Goal: Use online tool/utility: Use online tool/utility

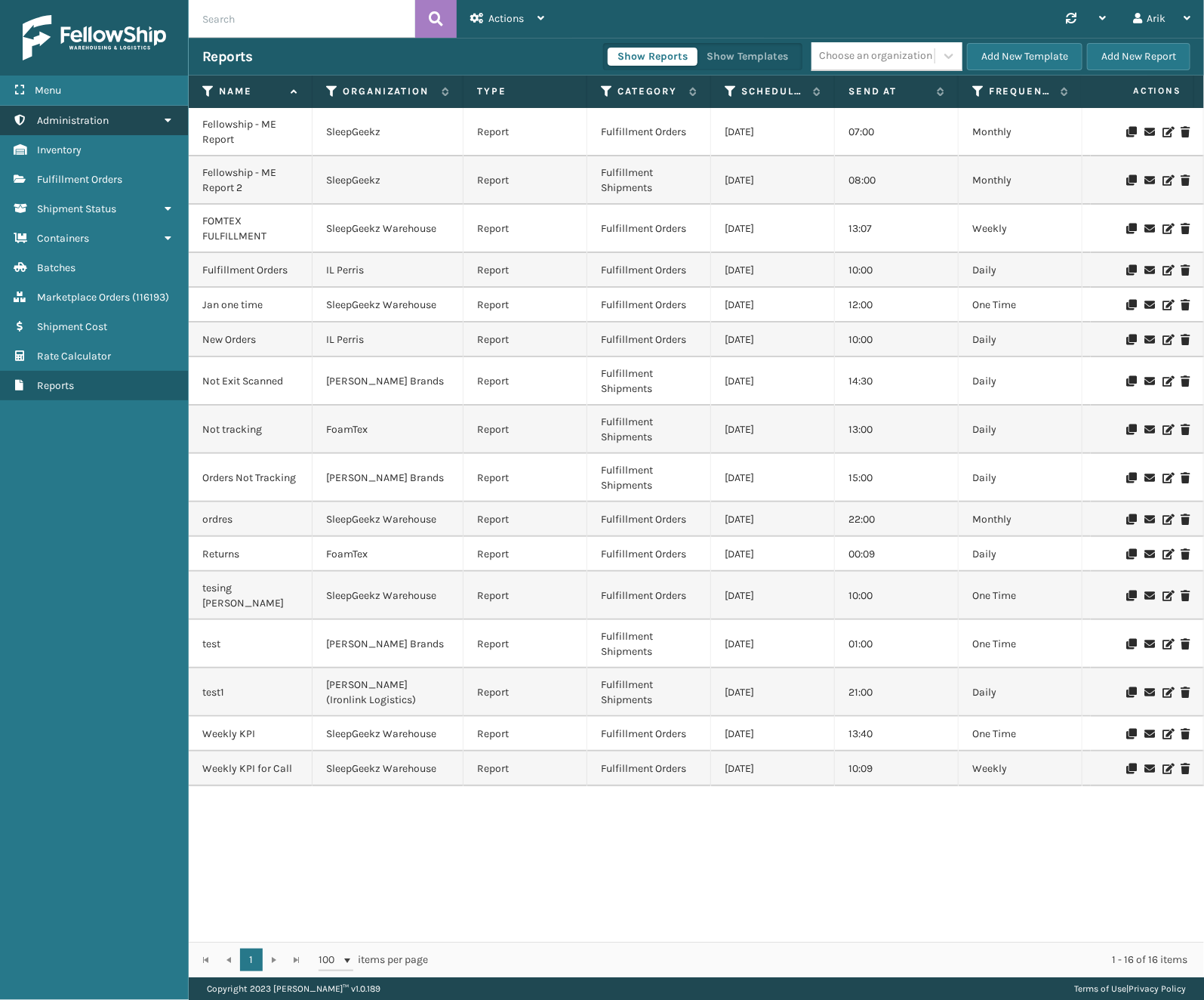
click at [63, 111] on link "Administration" at bounding box center [93, 121] width 188 height 30
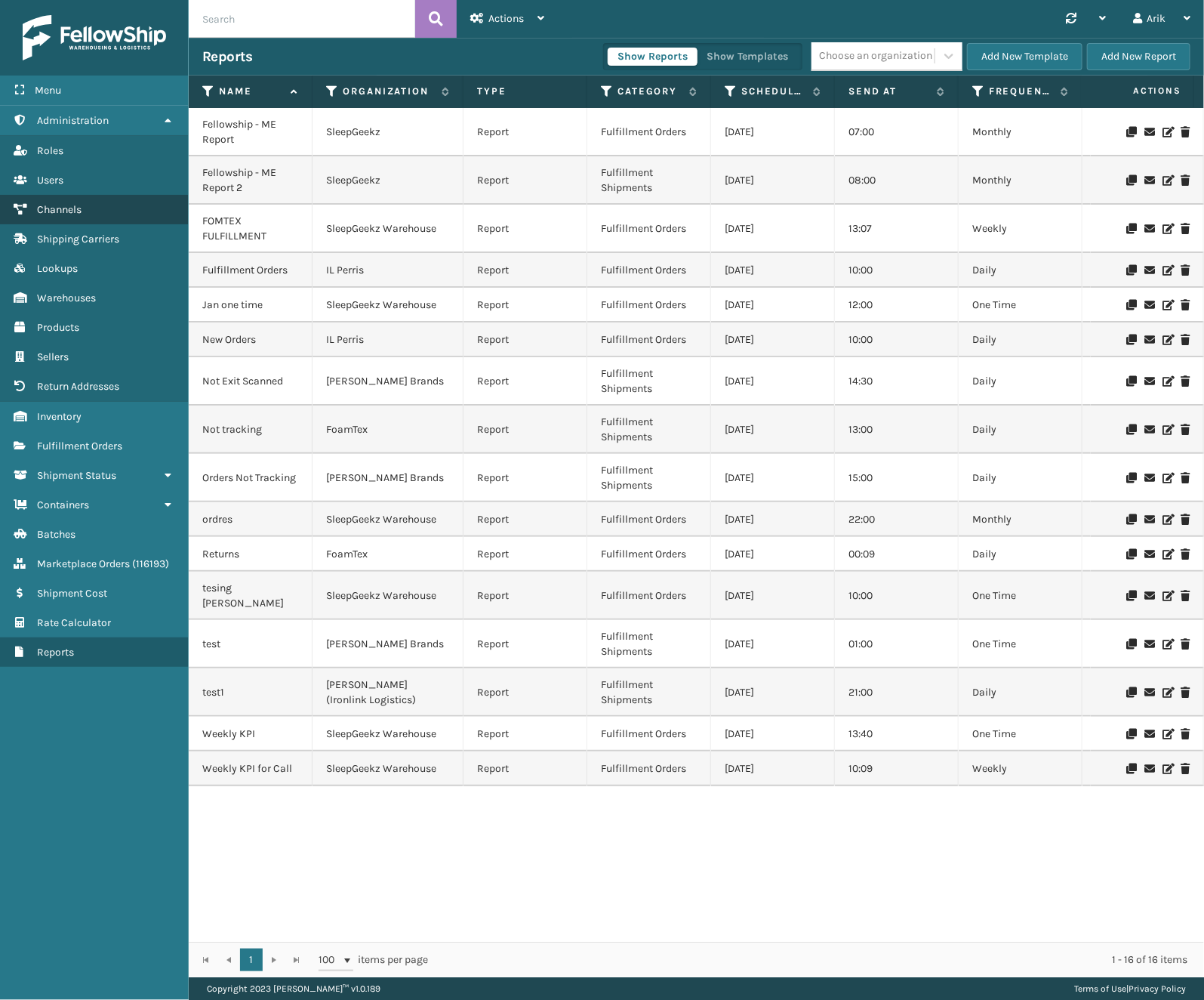
click at [69, 212] on span "Channels" at bounding box center [59, 209] width 45 height 13
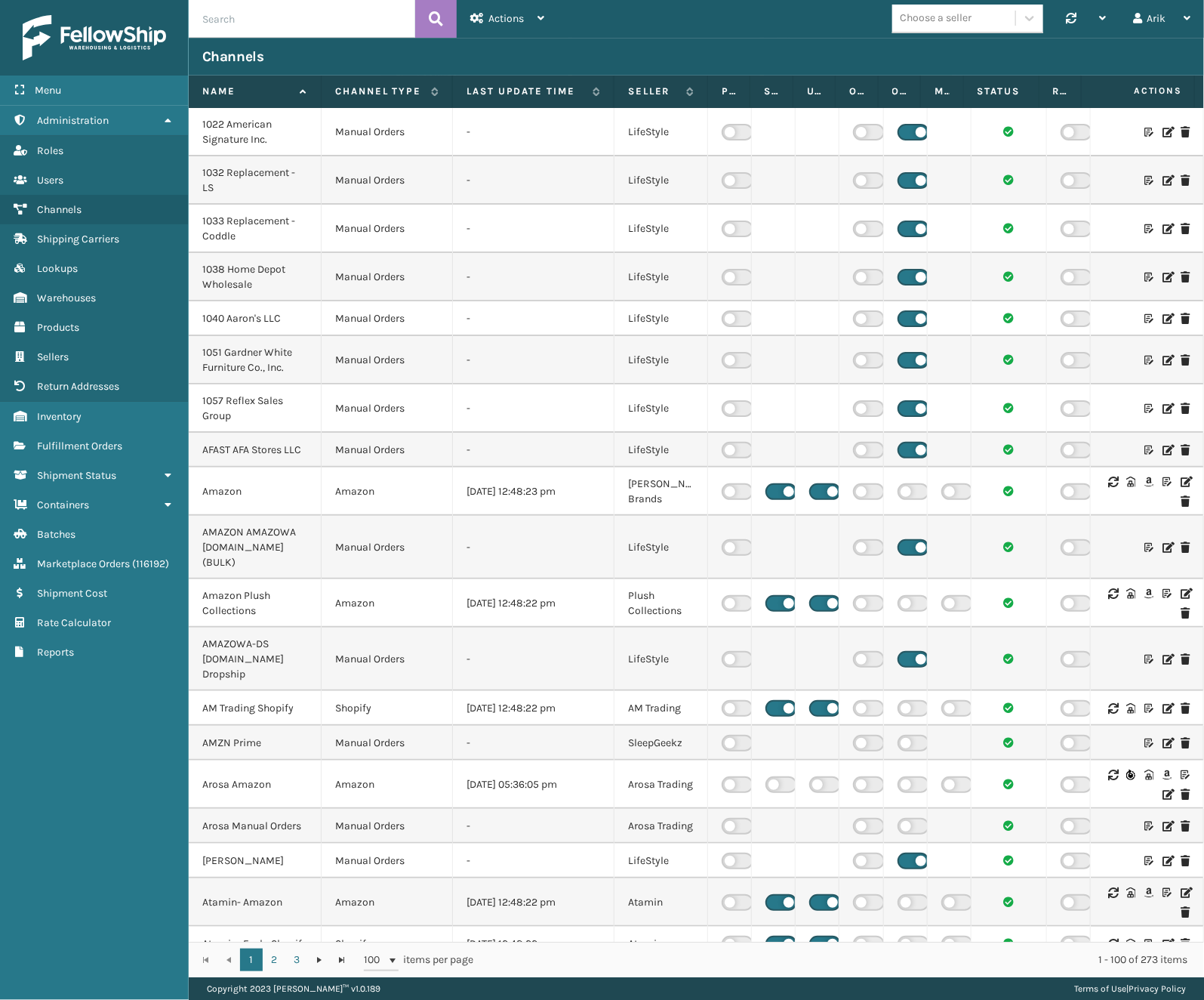
click at [591, 259] on td "-" at bounding box center [533, 276] width 162 height 48
click at [1162, 132] on icon at bounding box center [1166, 132] width 9 height 10
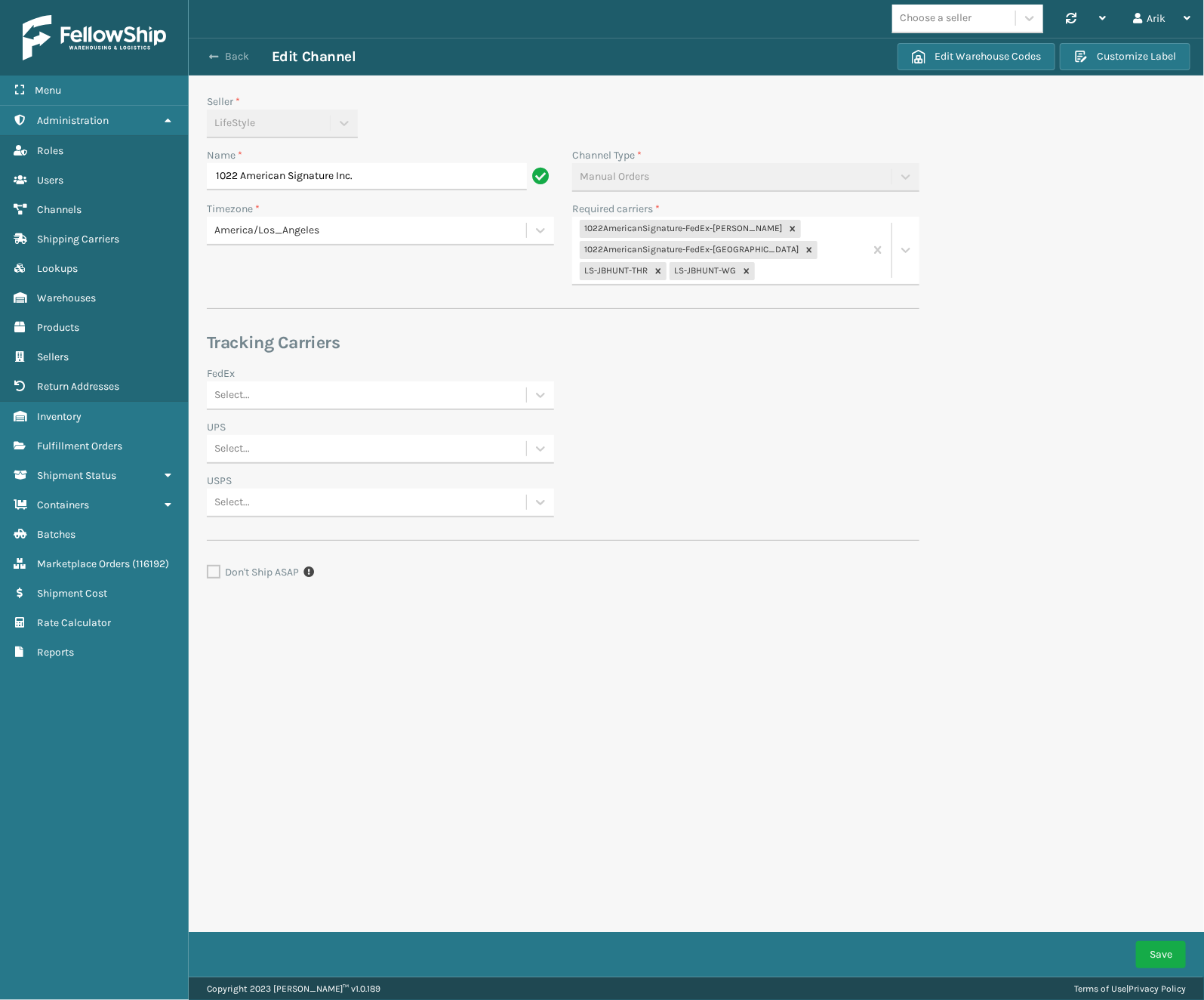
click at [211, 53] on span "button" at bounding box center [213, 57] width 9 height 10
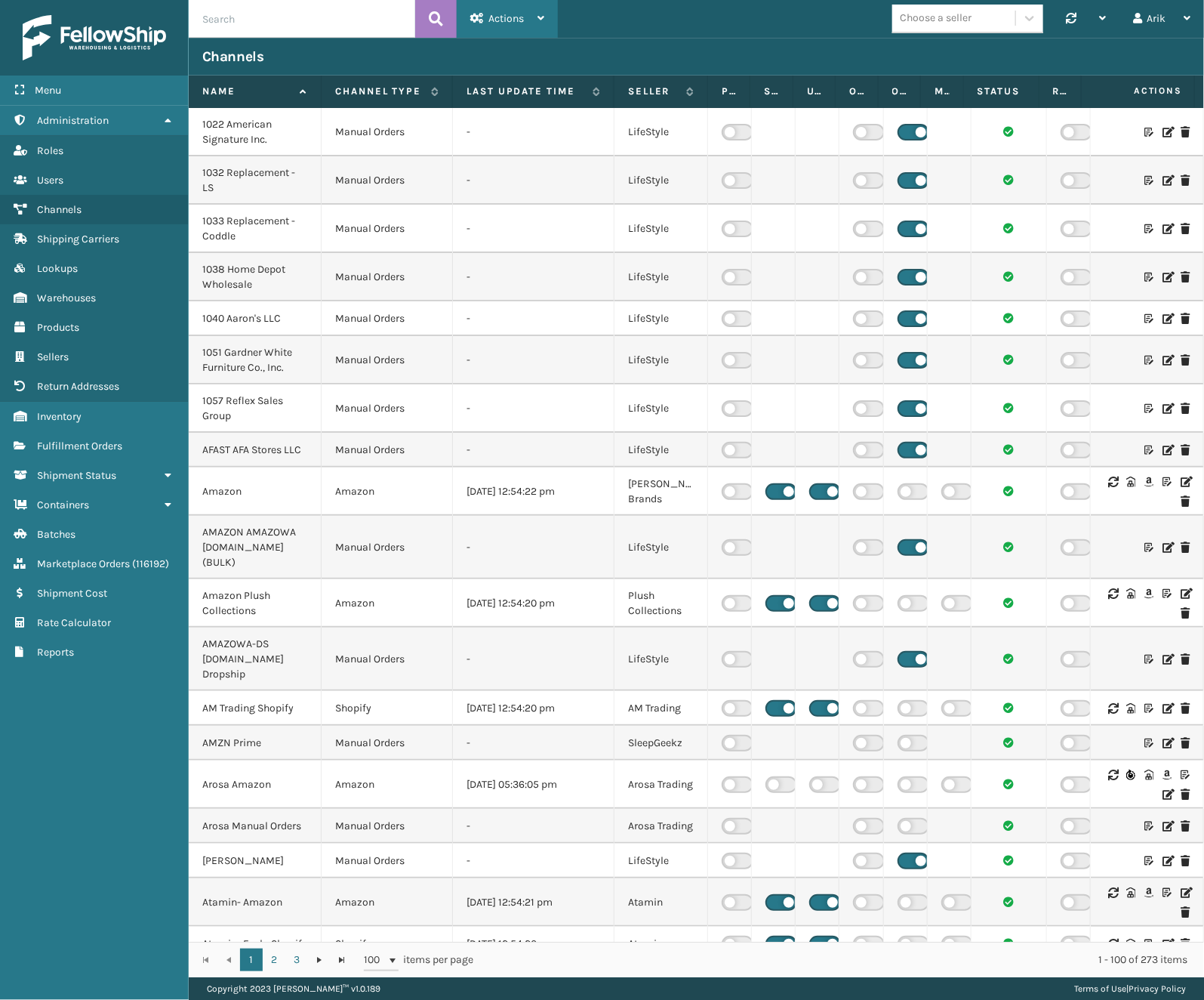
click at [487, 15] on div "Actions" at bounding box center [507, 18] width 74 height 38
click at [511, 60] on button "New Channel" at bounding box center [559, 58] width 203 height 39
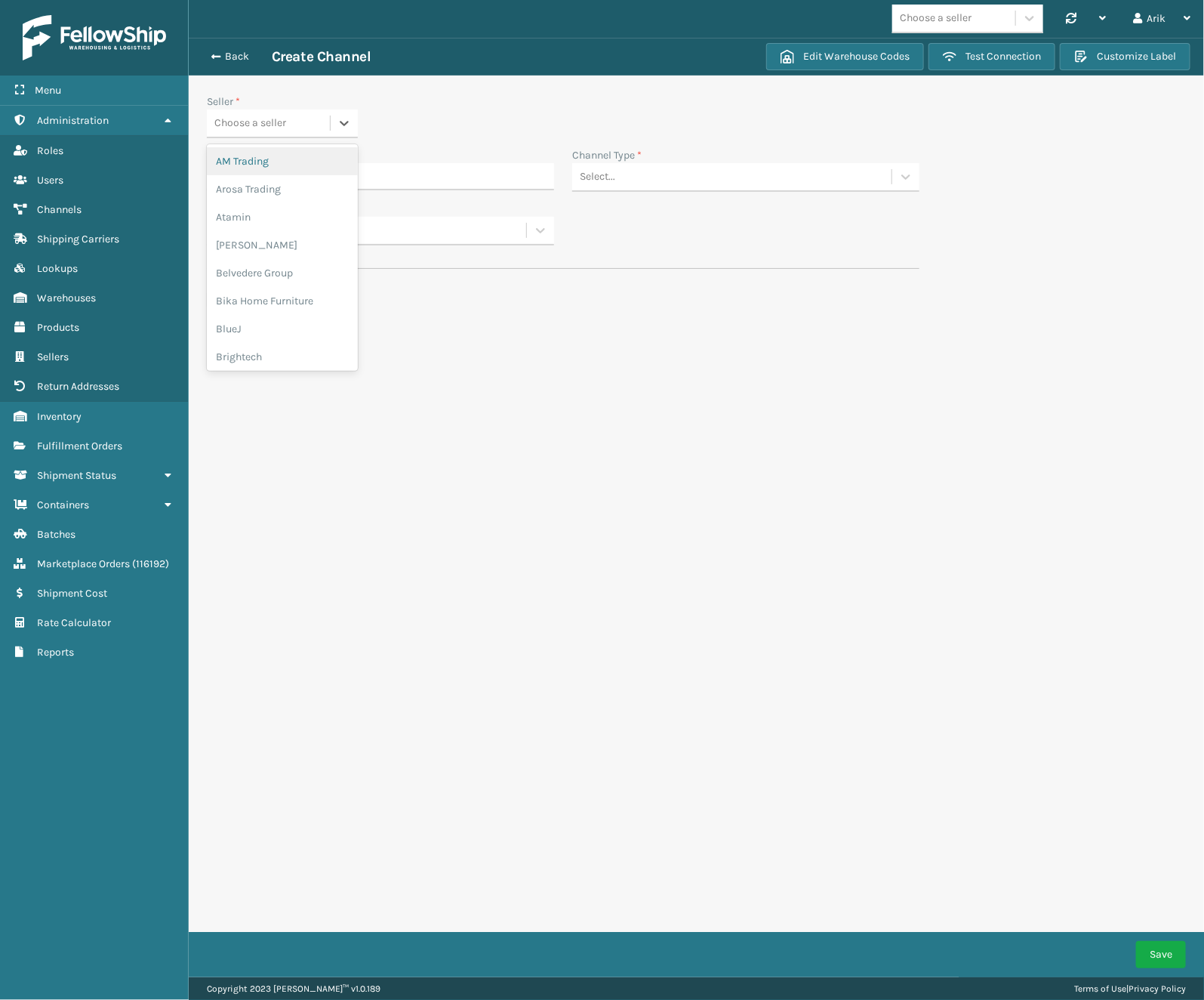
click at [264, 116] on div "Choose a seller" at bounding box center [250, 123] width 72 height 16
click at [618, 174] on div "Select..." at bounding box center [731, 177] width 319 height 25
click at [617, 249] on div "Amazon Vendor" at bounding box center [745, 243] width 347 height 28
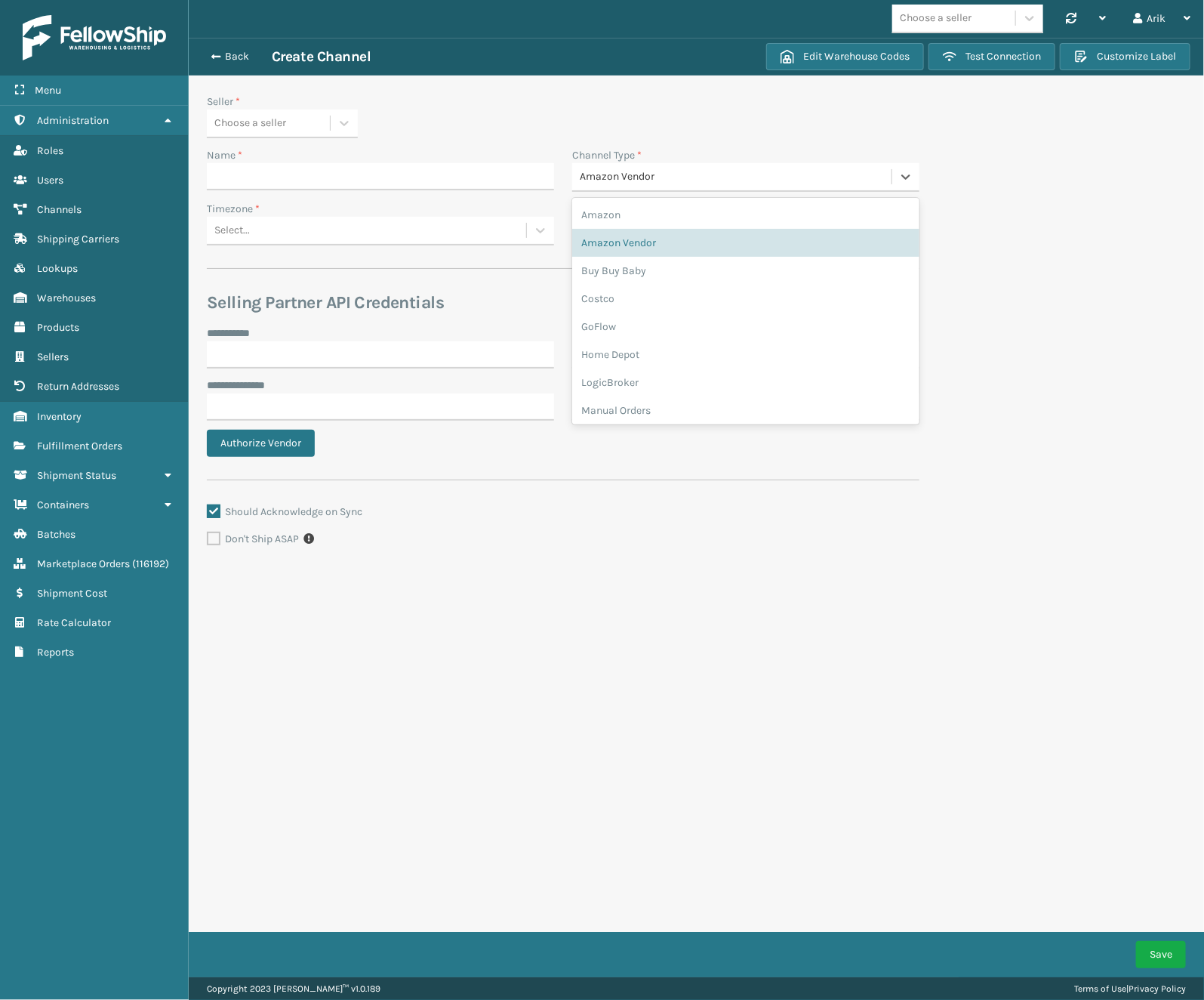
click at [640, 167] on div "Amazon Vendor" at bounding box center [731, 177] width 319 height 25
click at [620, 296] on div "Costco" at bounding box center [745, 299] width 347 height 28
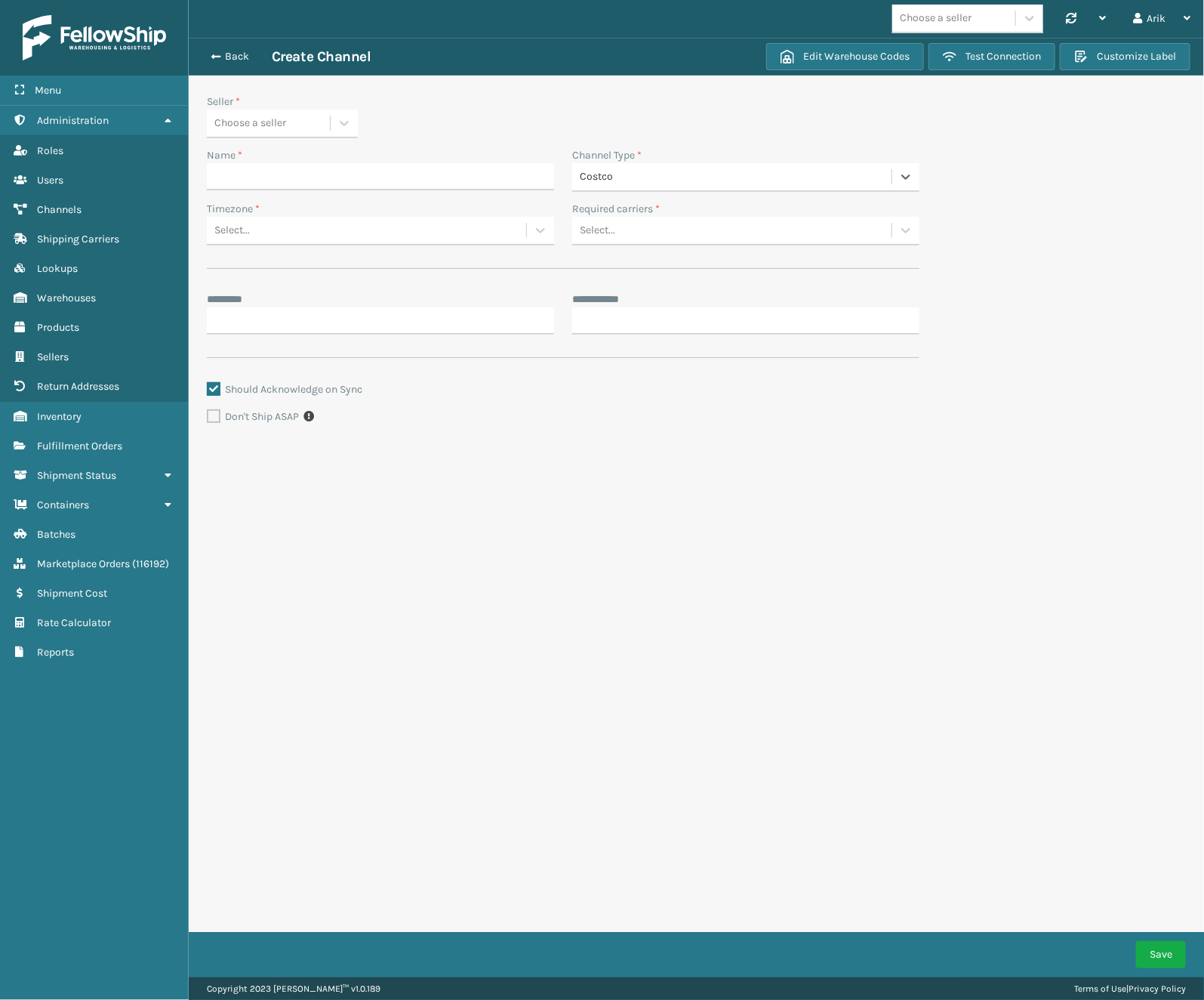
click at [644, 181] on div "Costco" at bounding box center [736, 177] width 314 height 16
click at [653, 181] on div "Costco" at bounding box center [736, 177] width 314 height 16
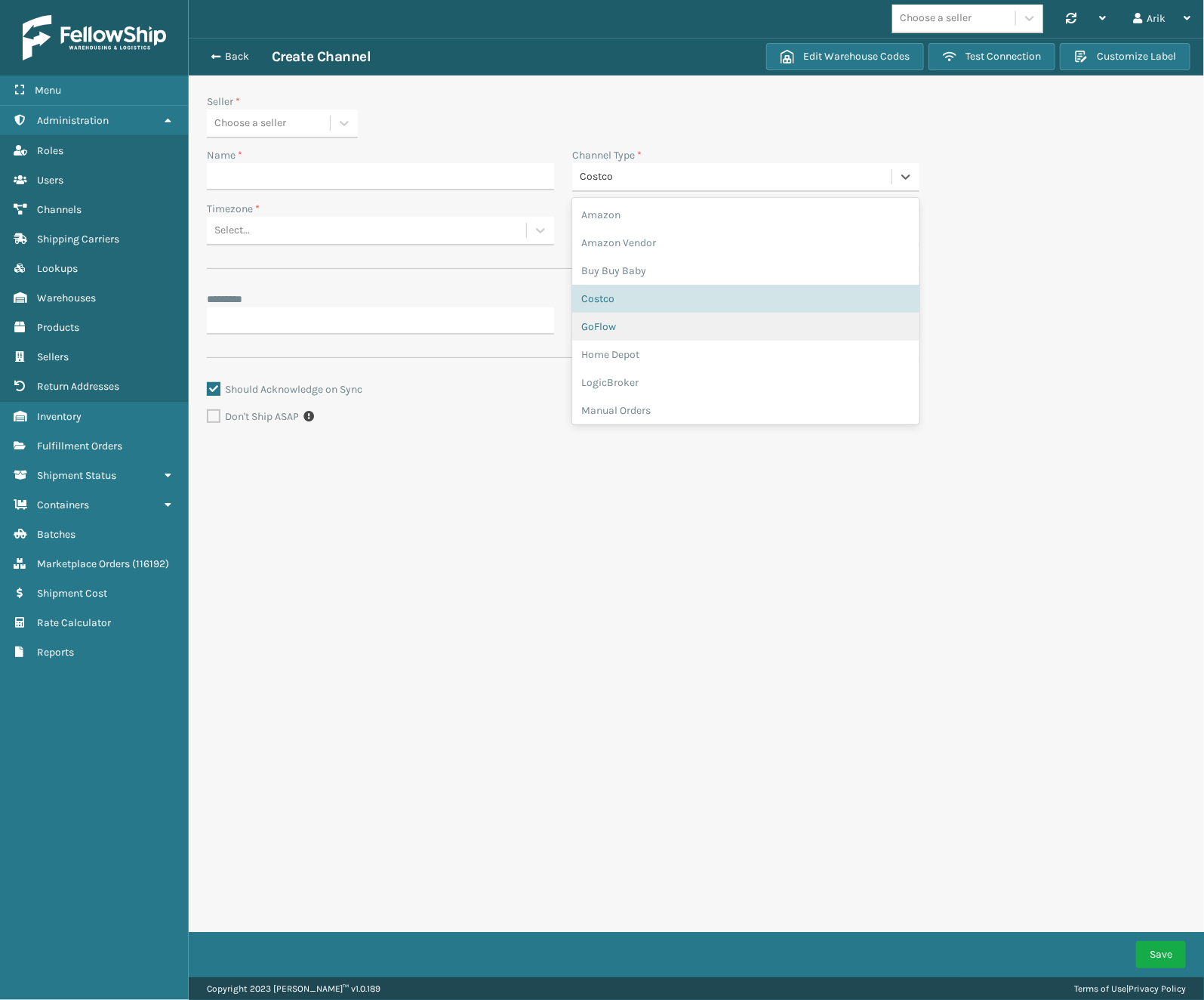
click at [633, 329] on div "GoFlow" at bounding box center [745, 327] width 347 height 28
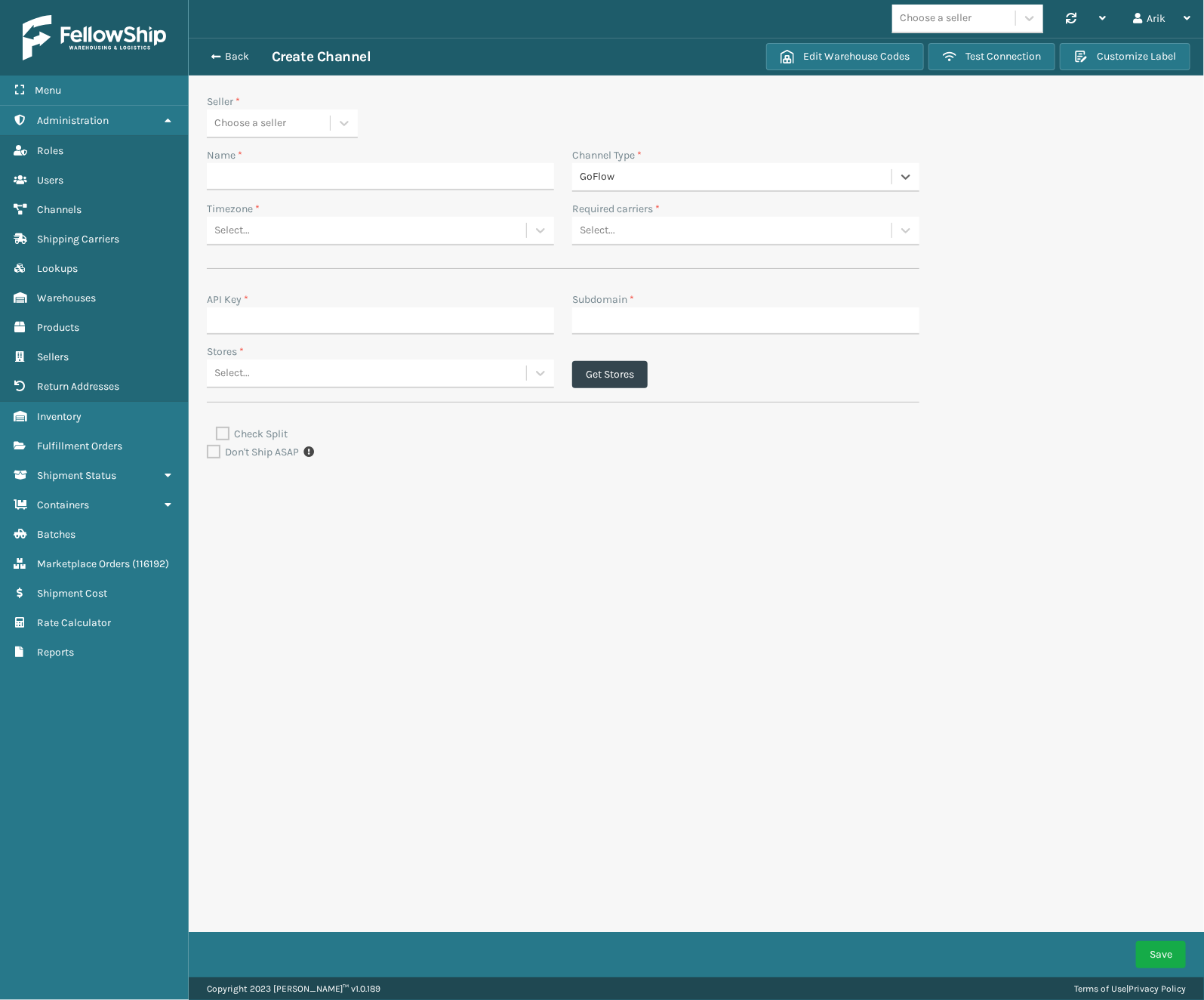
click at [641, 178] on div "GoFlow" at bounding box center [736, 177] width 314 height 16
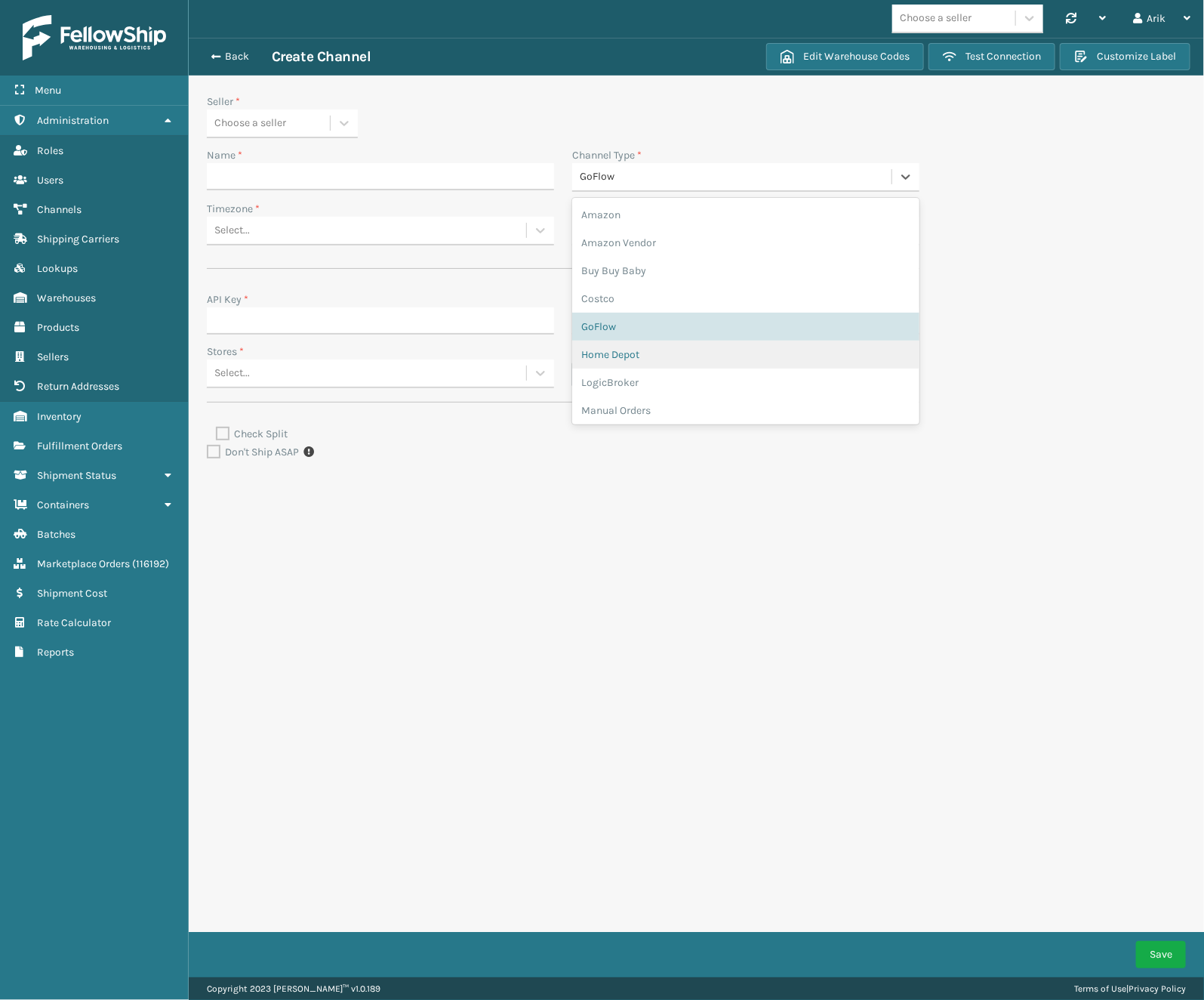
click at [621, 352] on div "Home Depot" at bounding box center [745, 355] width 347 height 28
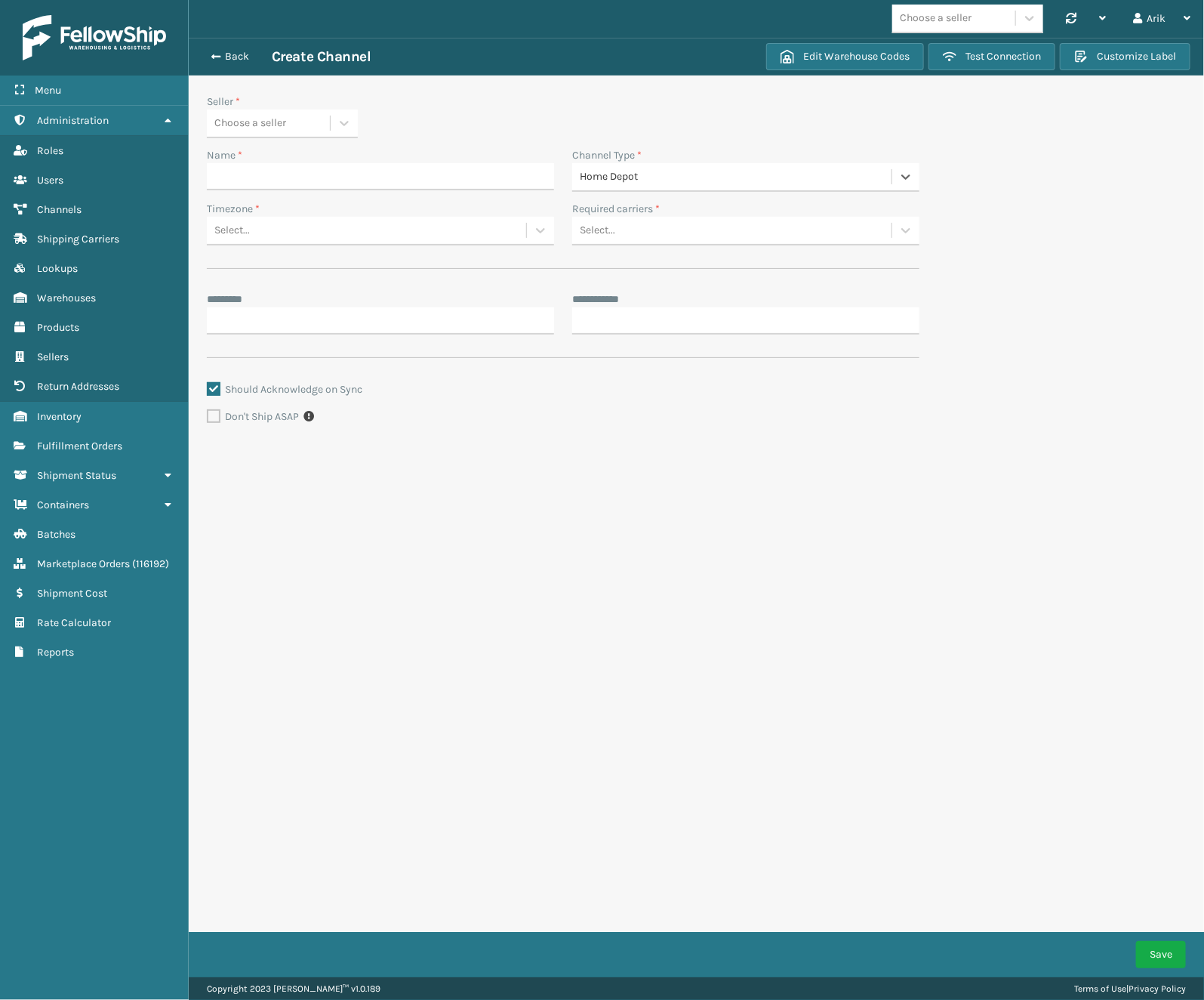
click at [624, 176] on div "Home Depot" at bounding box center [736, 177] width 314 height 16
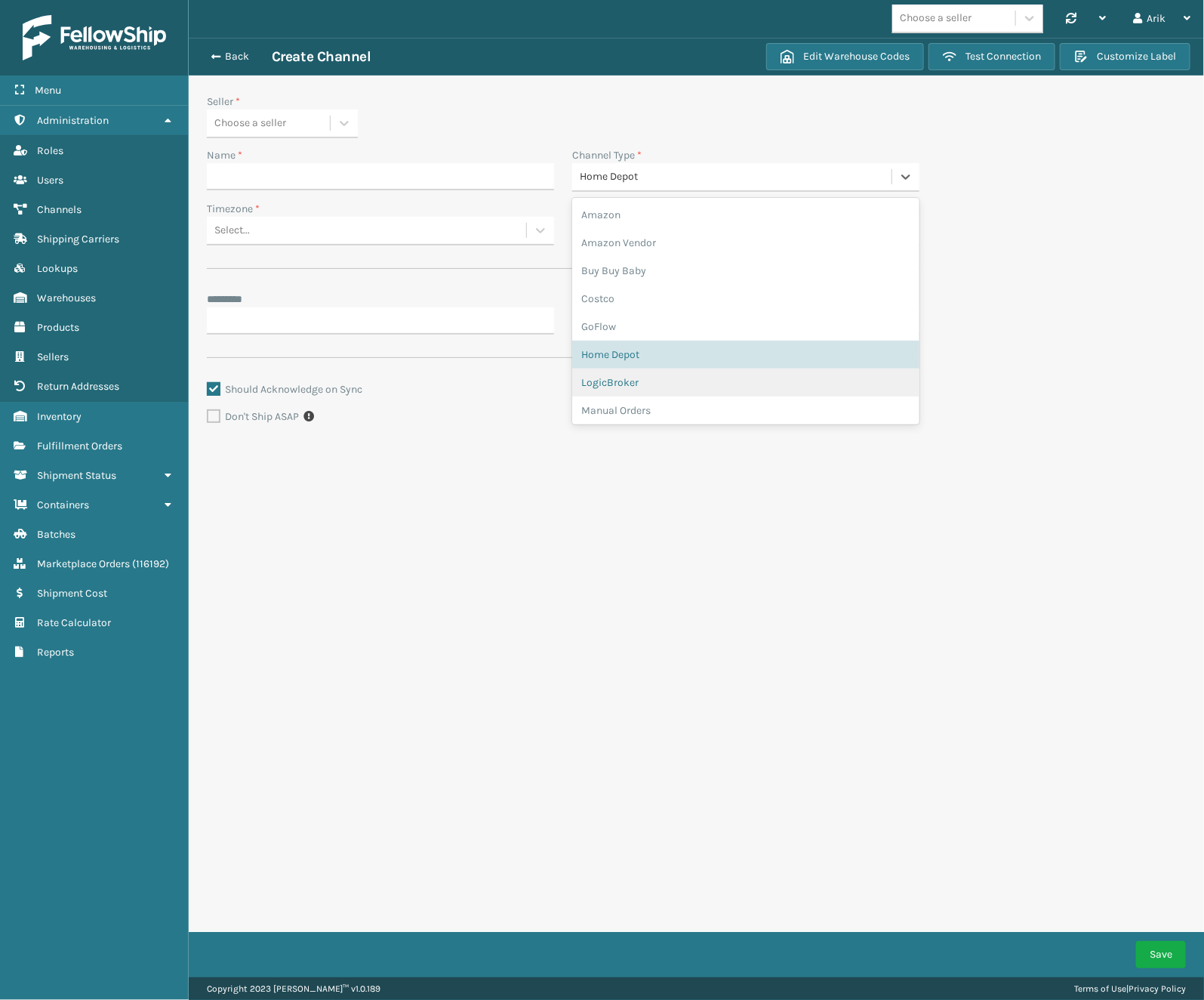
click at [619, 384] on div "LogicBroker" at bounding box center [745, 383] width 347 height 28
click at [694, 164] on div "LogicBroker" at bounding box center [731, 177] width 319 height 25
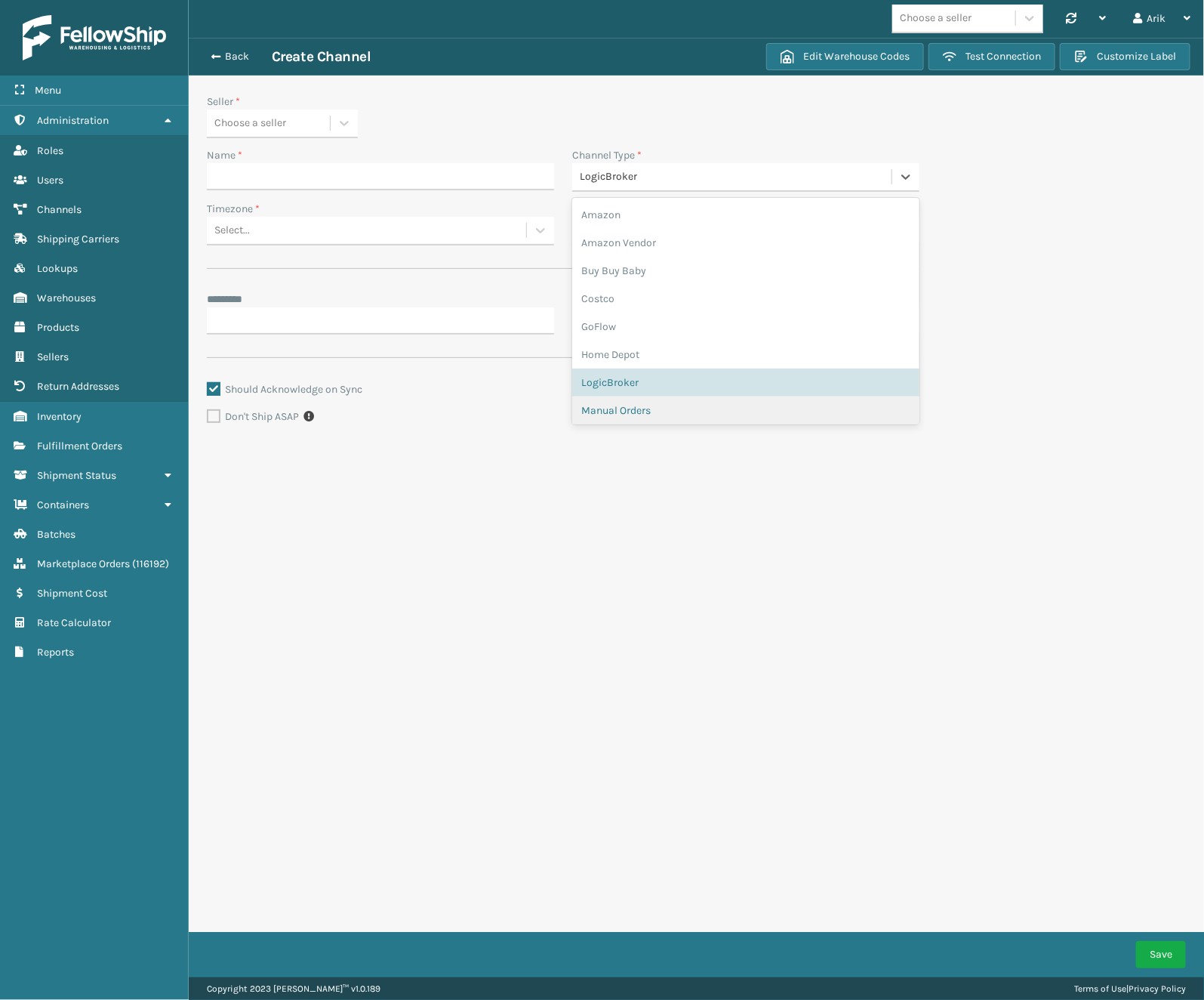
click at [643, 408] on div "Manual Orders" at bounding box center [745, 411] width 347 height 28
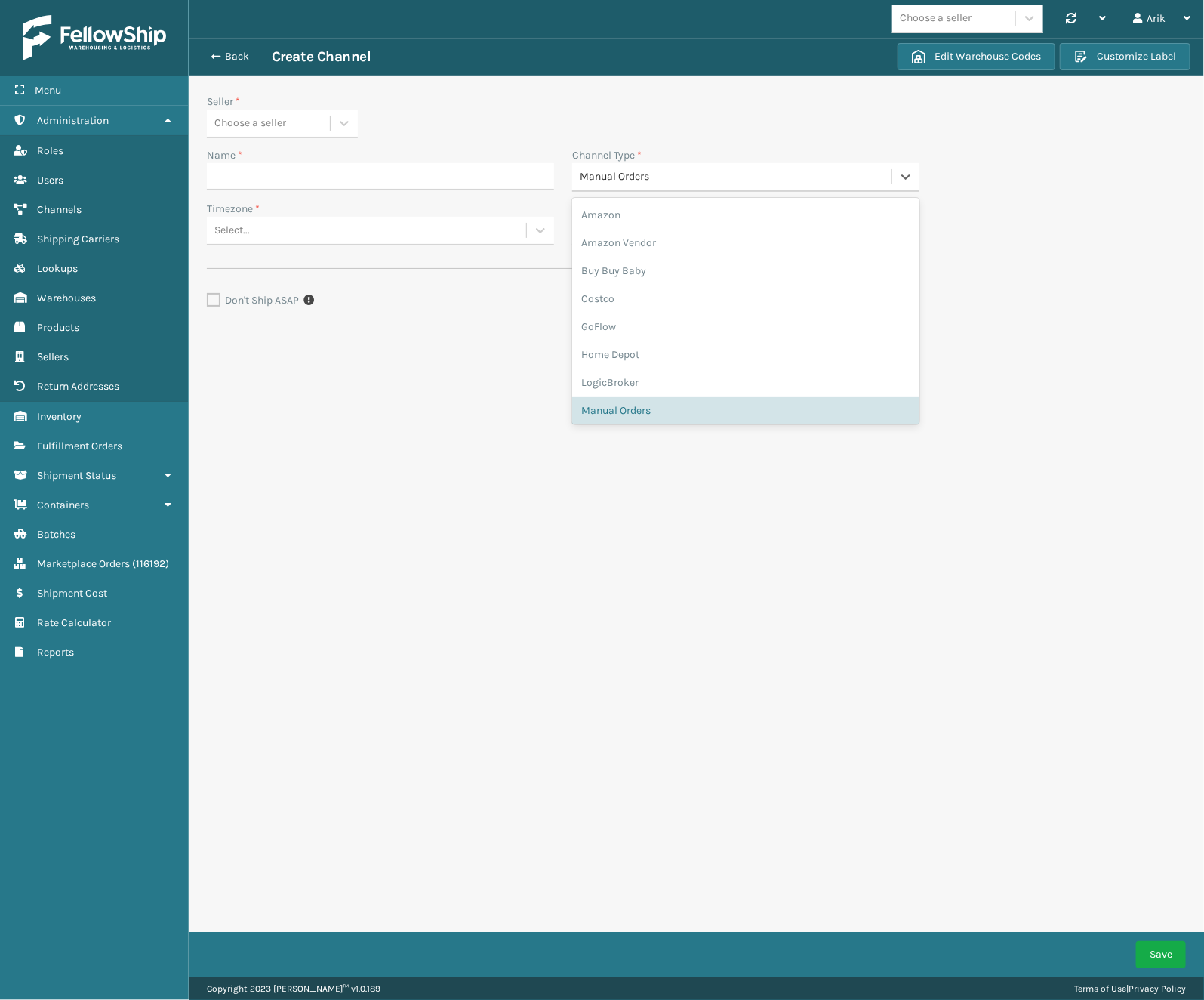
click at [668, 179] on div "Manual Orders" at bounding box center [736, 177] width 314 height 16
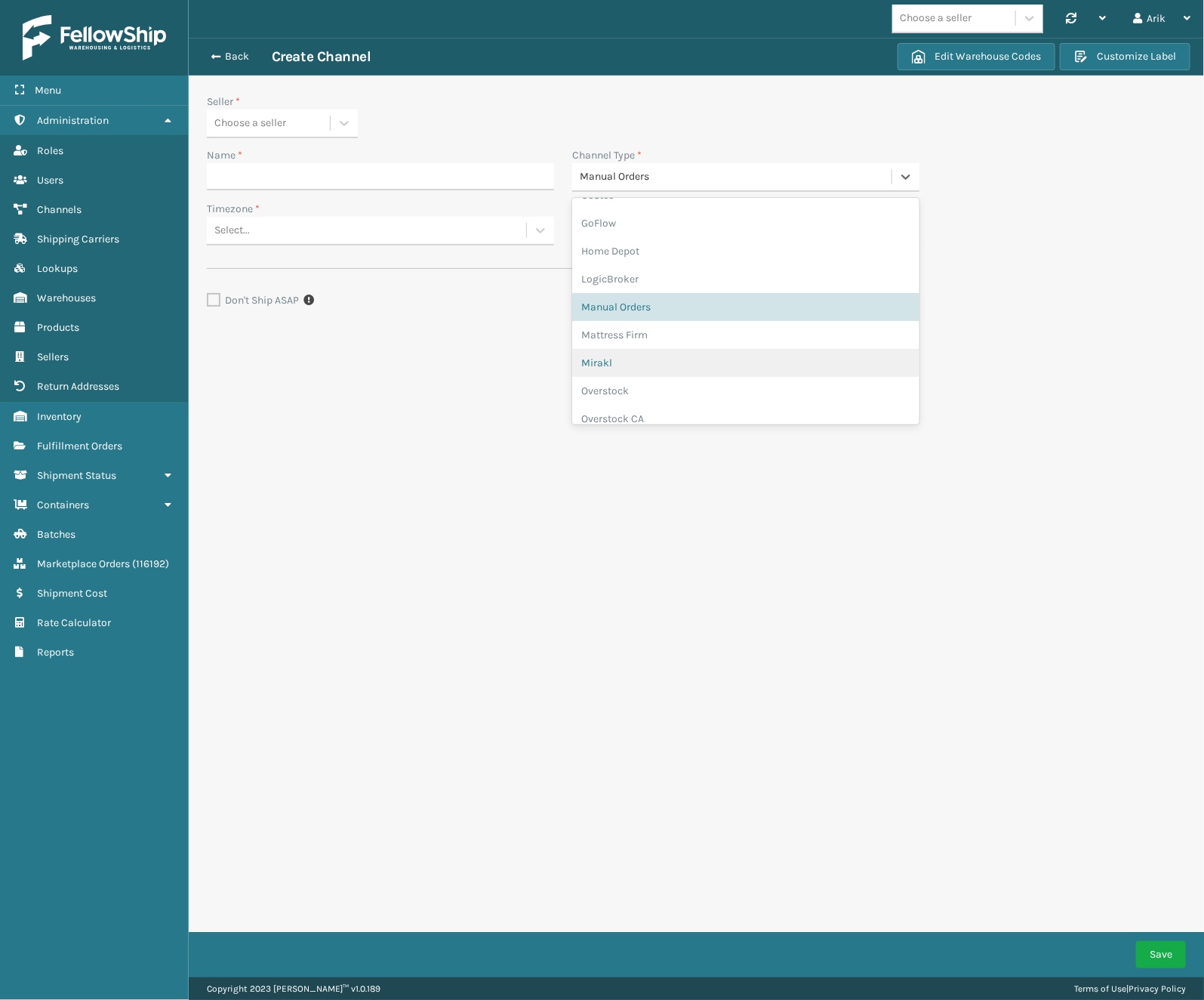
scroll to position [106, 0]
click at [628, 324] on div "Mattress Firm" at bounding box center [745, 333] width 347 height 28
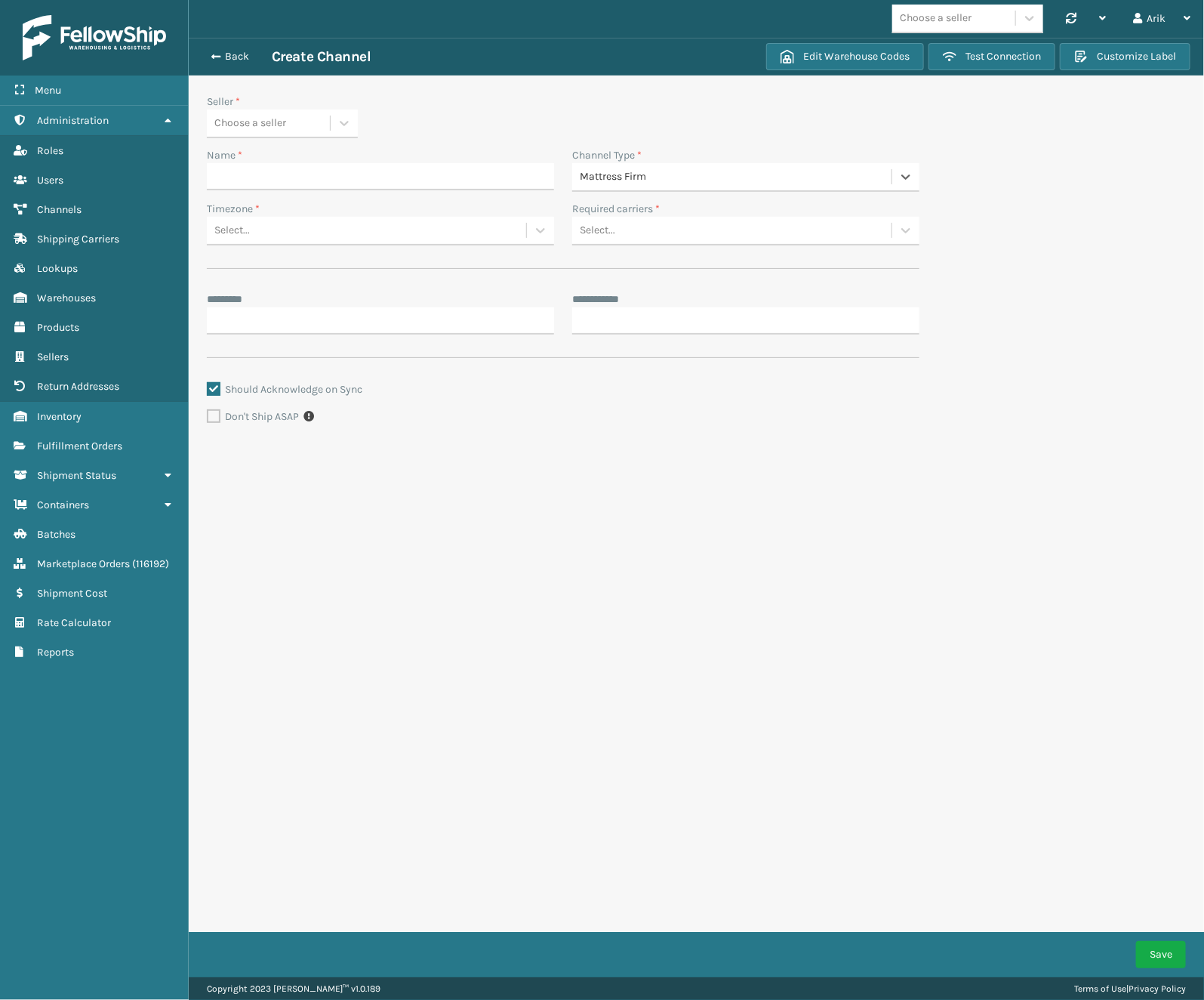
click at [652, 170] on div "Mattress Firm" at bounding box center [736, 177] width 314 height 16
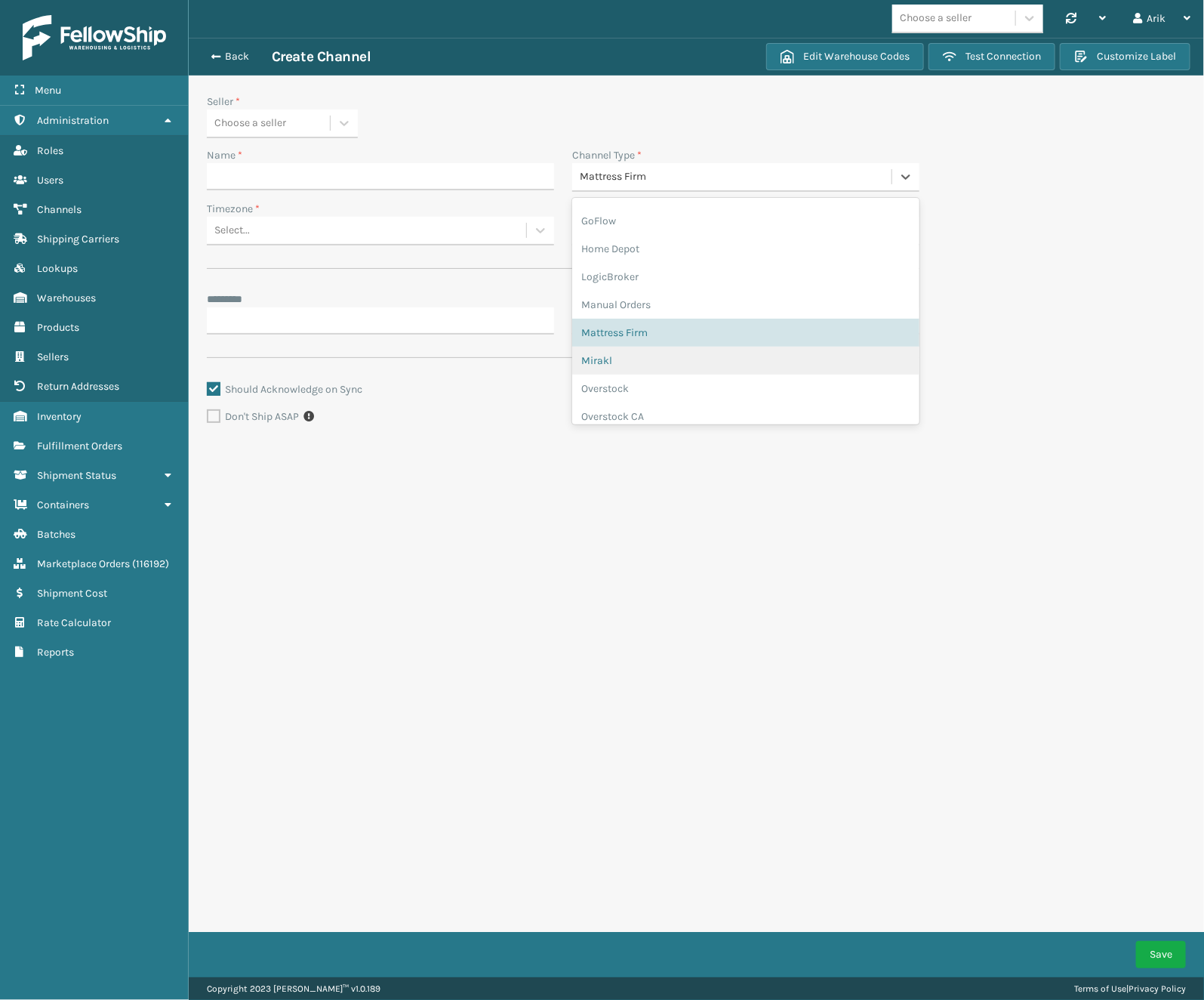
click at [648, 357] on div "Mirakl" at bounding box center [745, 361] width 347 height 28
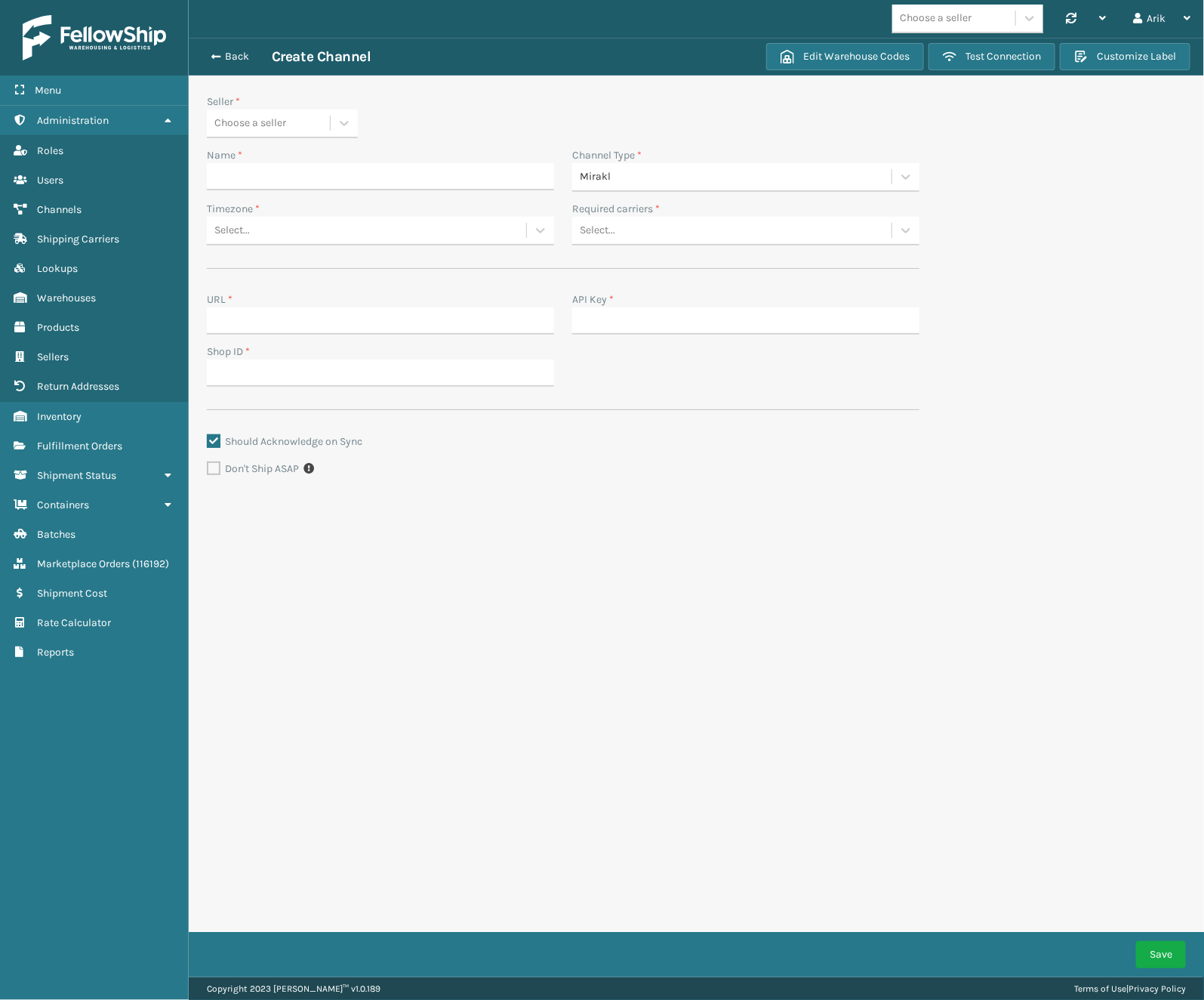
click at [613, 180] on div "Mirakl" at bounding box center [736, 177] width 314 height 16
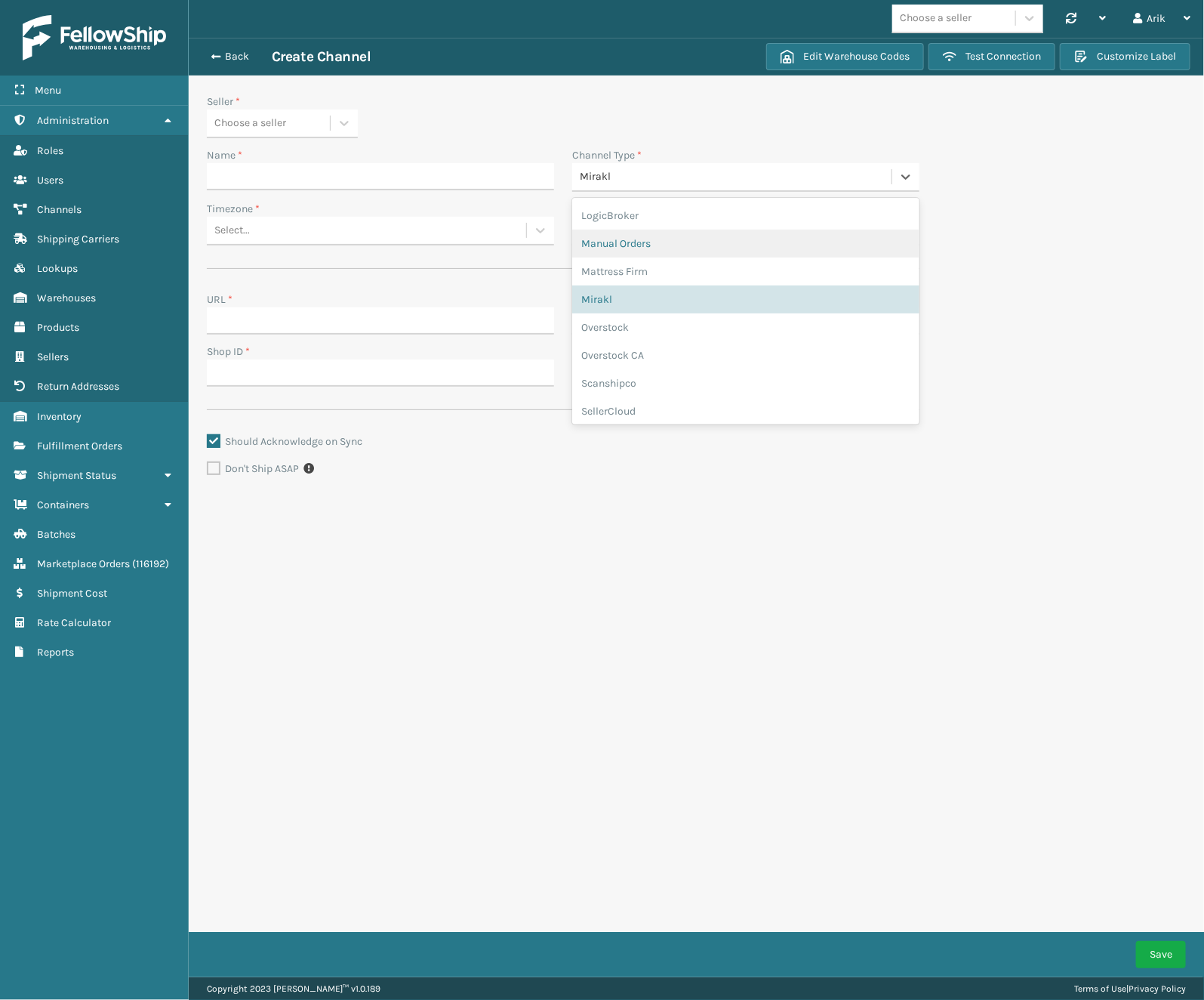
scroll to position [203, 0]
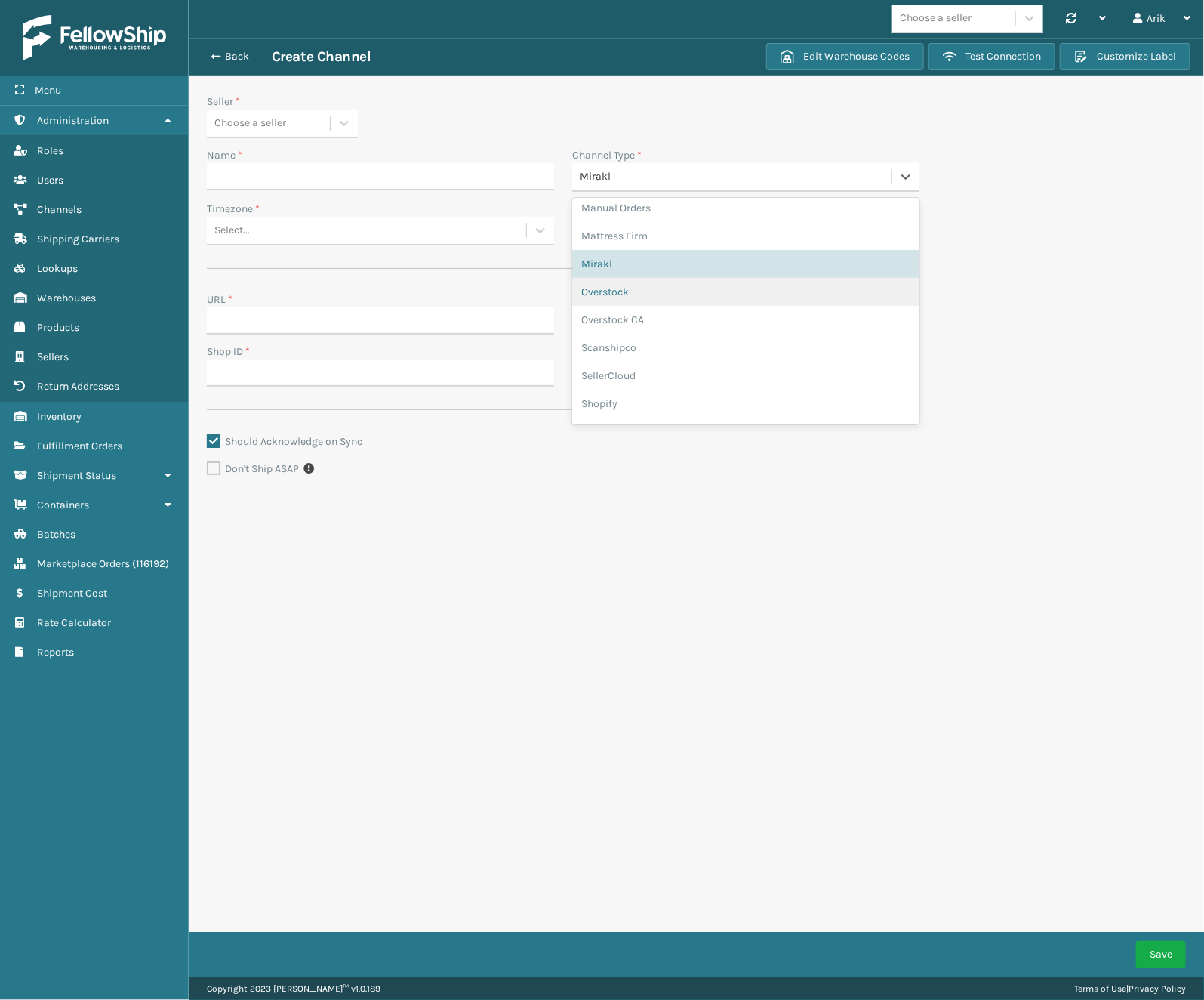
click at [639, 299] on div "Overstock" at bounding box center [745, 292] width 347 height 28
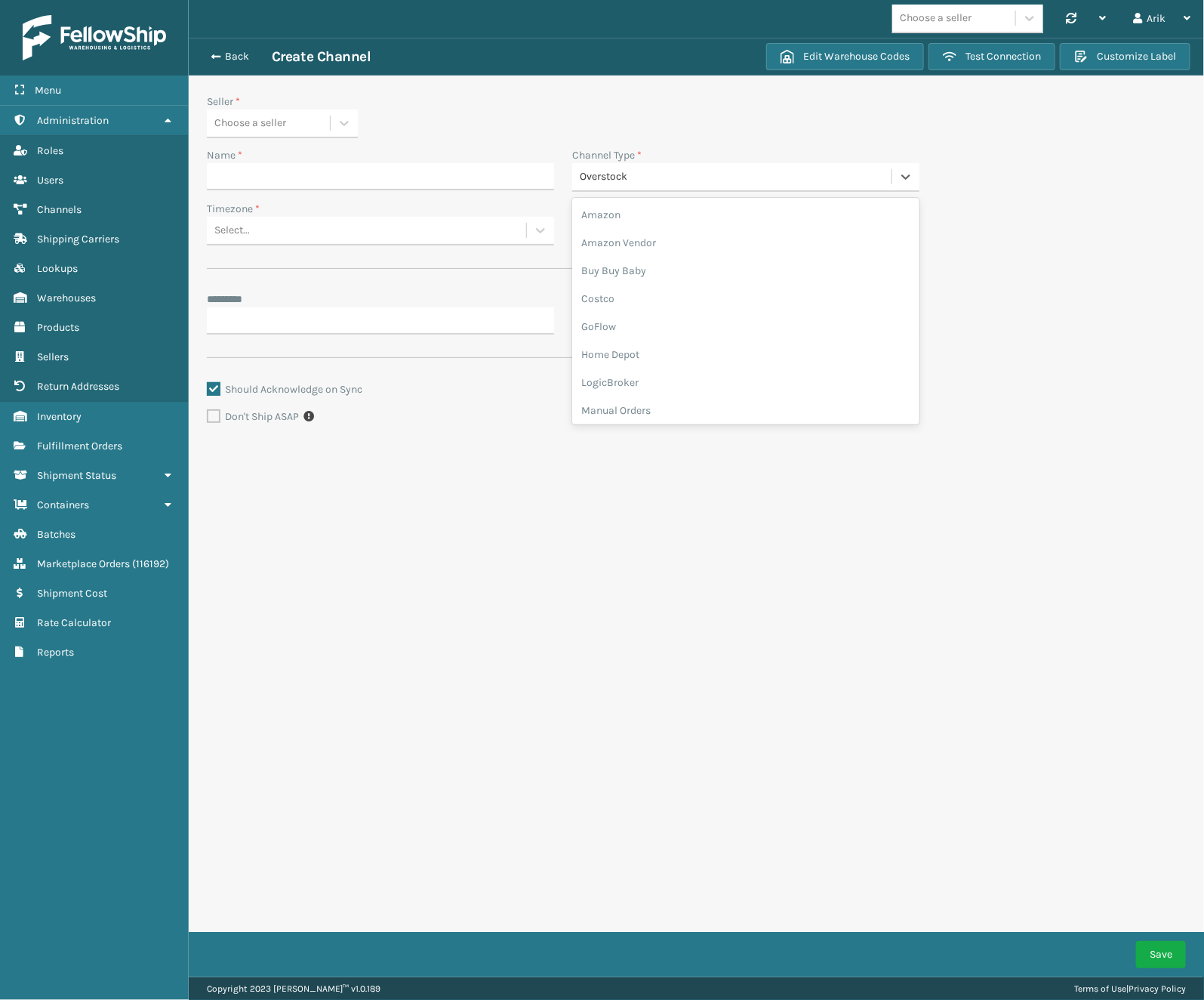
click at [626, 180] on div "Overstock" at bounding box center [736, 177] width 314 height 16
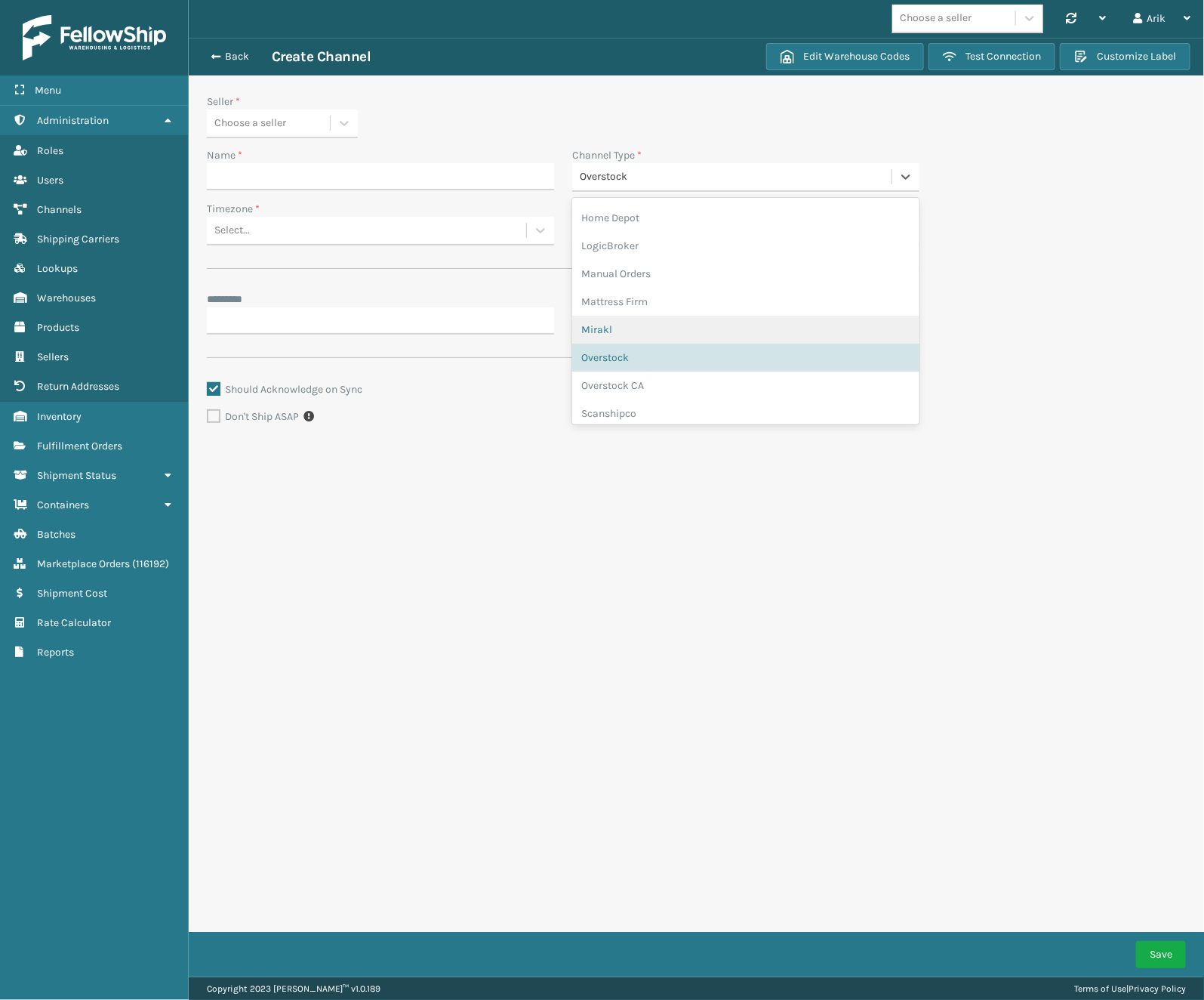
scroll to position [162, 0]
click at [635, 362] on div "Overstock CA" at bounding box center [745, 361] width 347 height 28
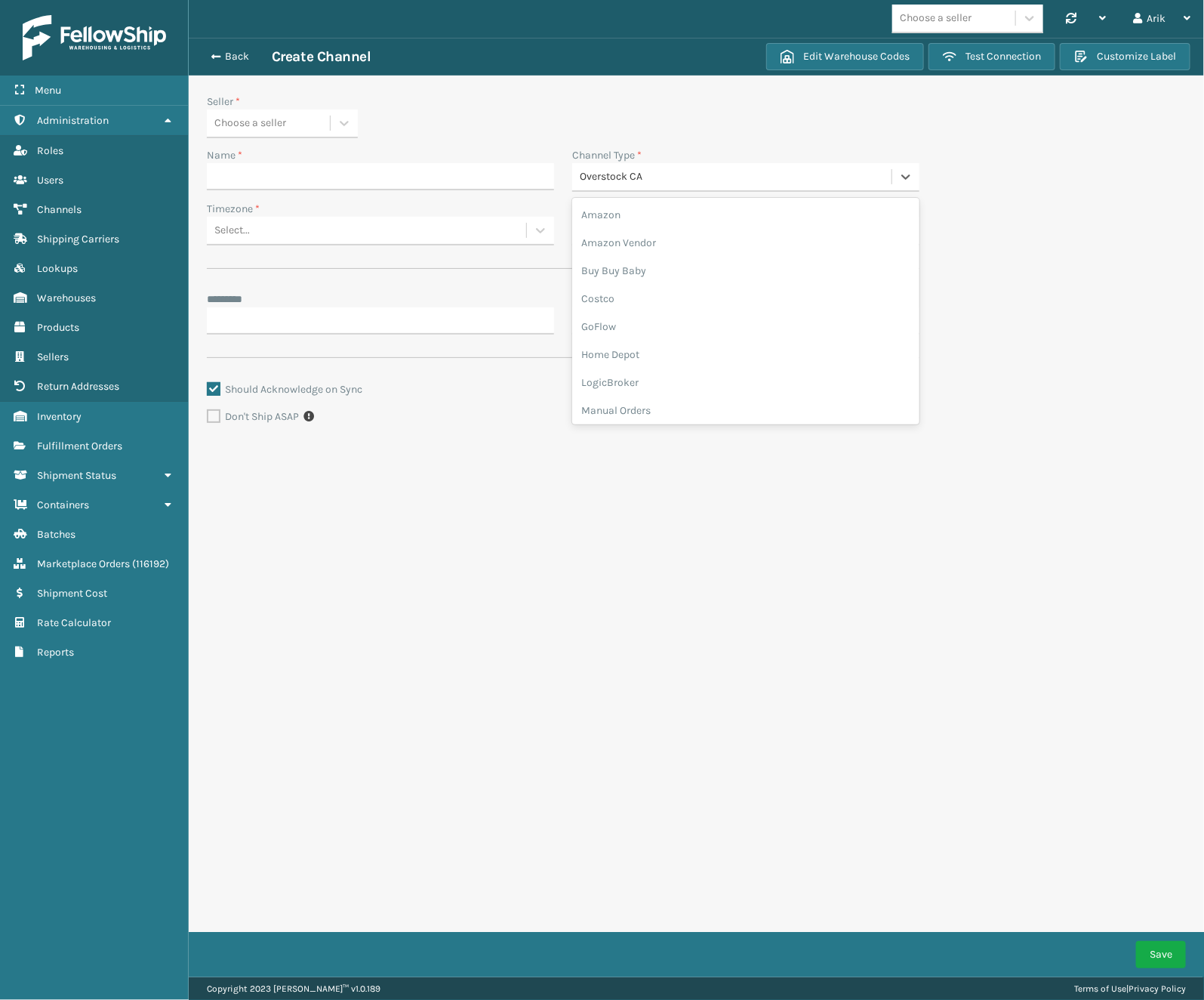
click at [612, 170] on div "Overstock CA" at bounding box center [736, 177] width 314 height 16
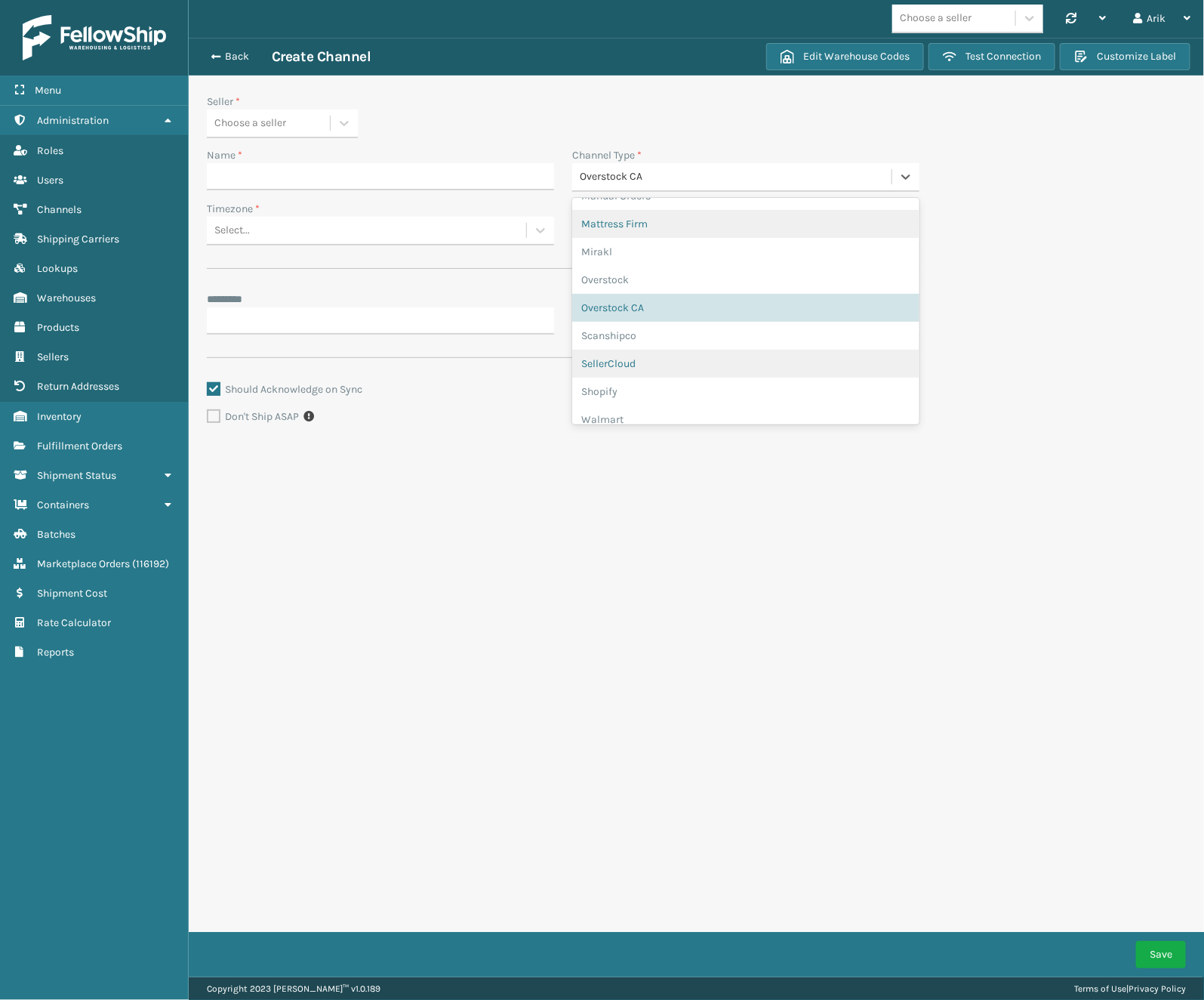
scroll to position [258, 0]
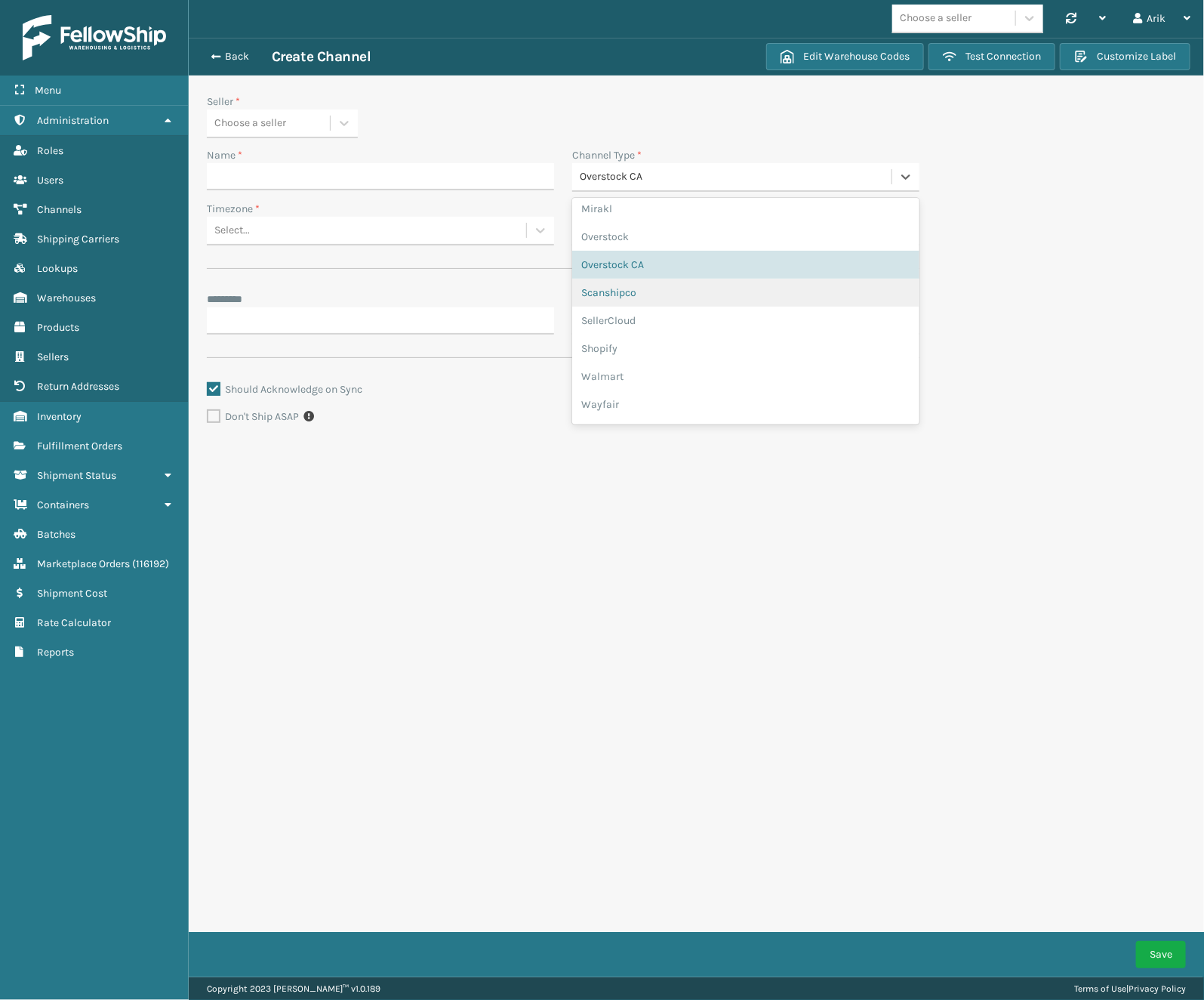
click at [627, 296] on div "Scanshipco" at bounding box center [745, 293] width 347 height 28
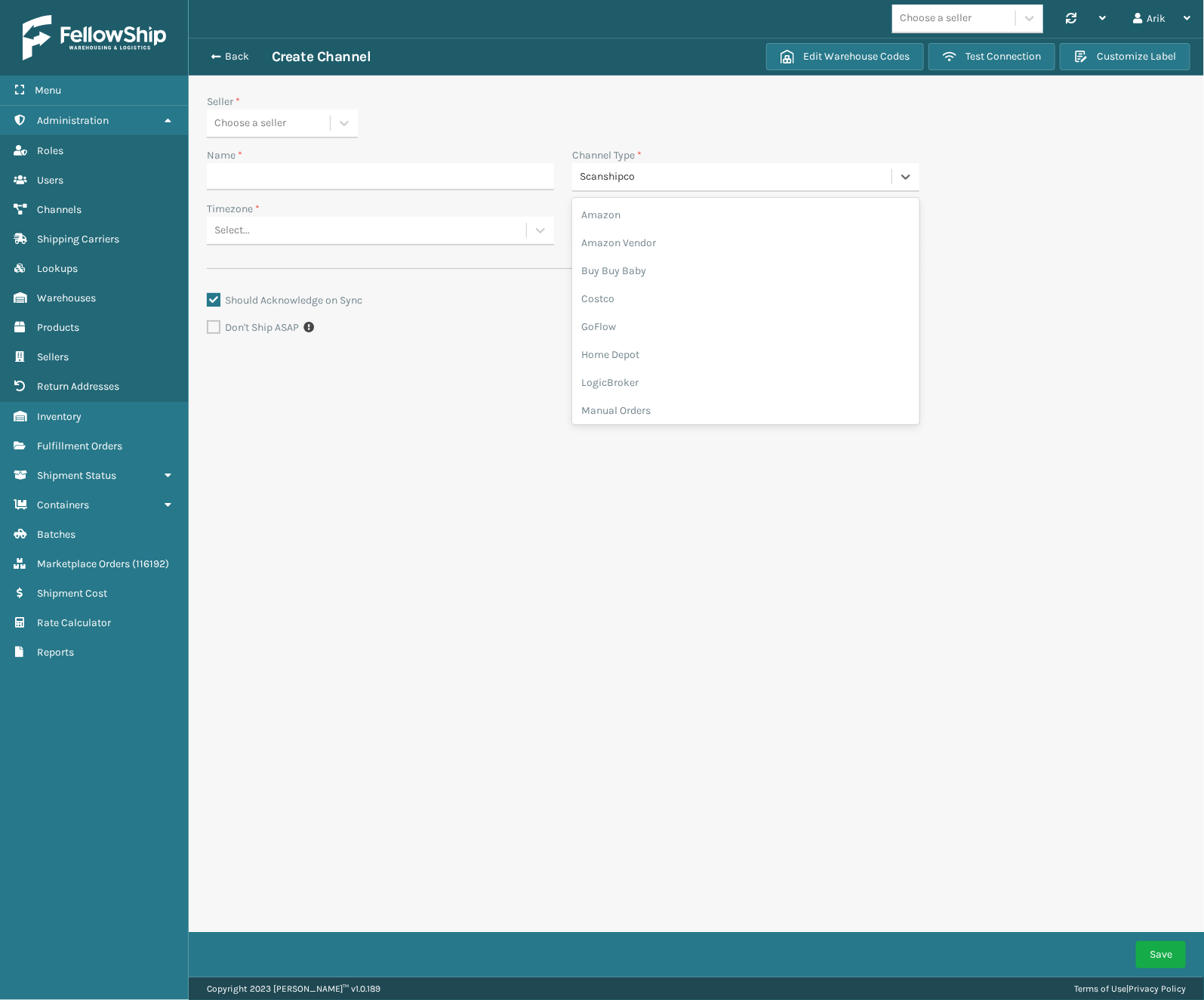
click at [640, 167] on div "Scanshipco" at bounding box center [731, 177] width 319 height 25
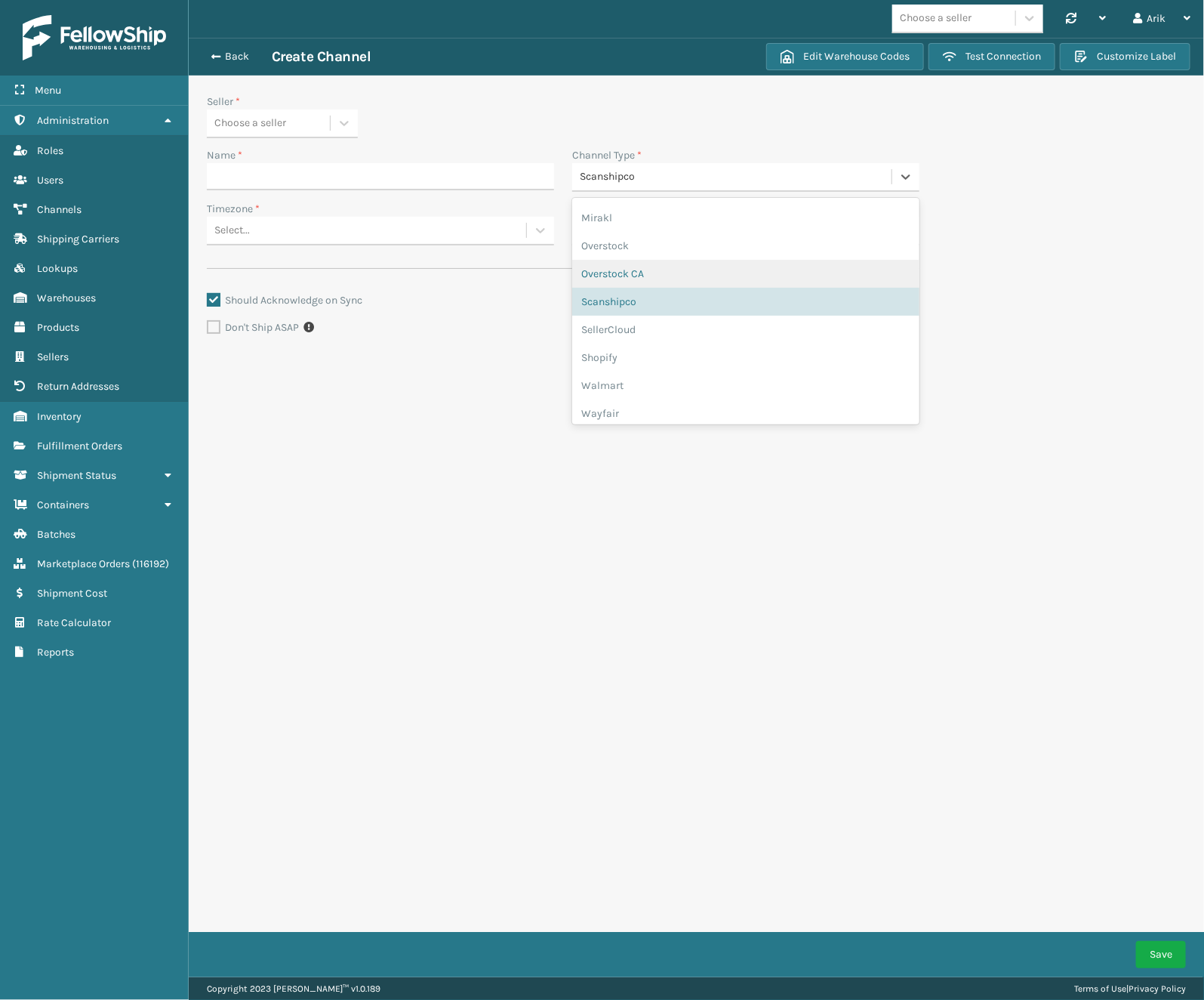
scroll to position [281, 0]
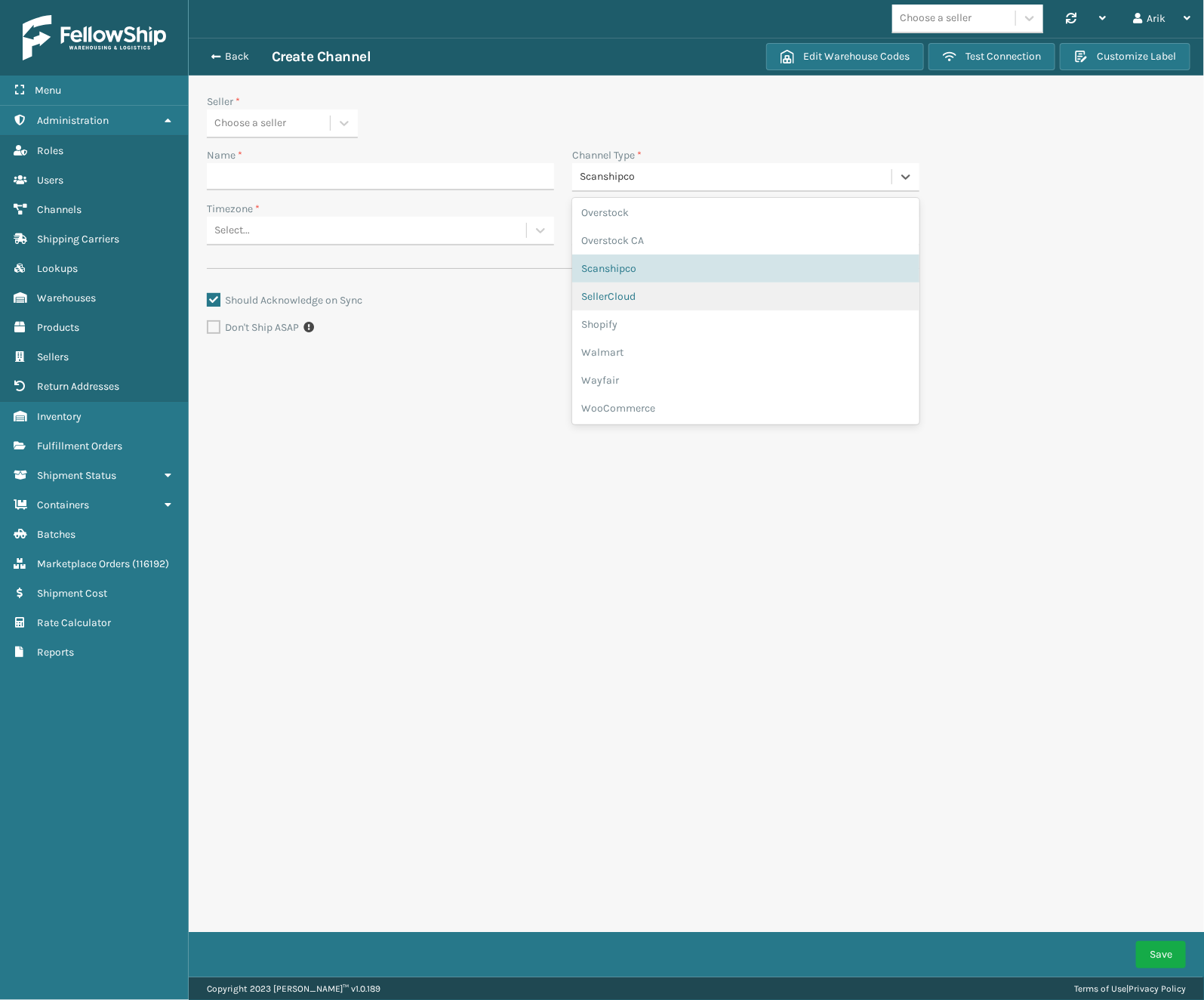
click at [627, 295] on div "SellerCloud" at bounding box center [745, 296] width 347 height 28
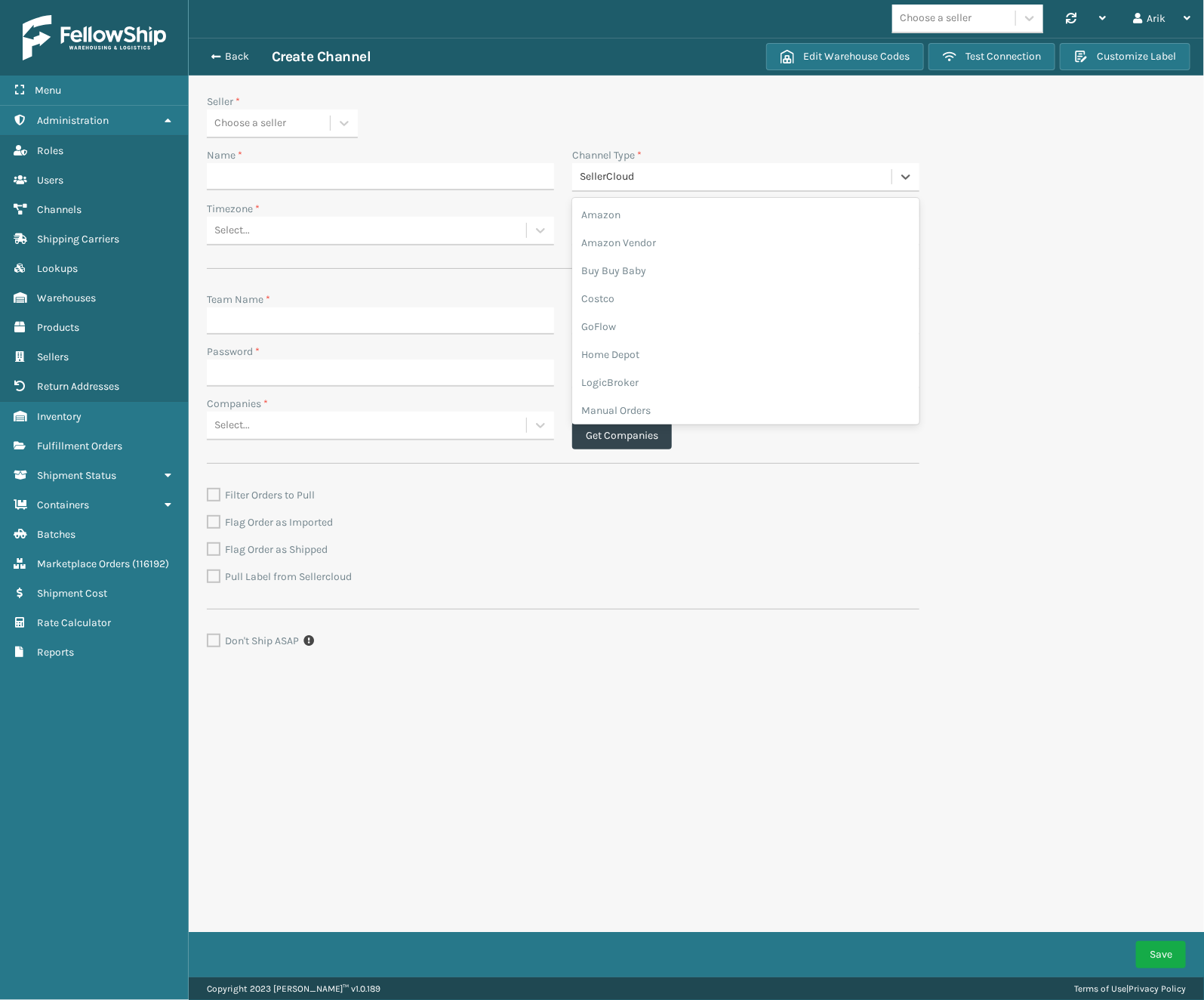
click at [684, 177] on div "SellerCloud" at bounding box center [736, 177] width 314 height 16
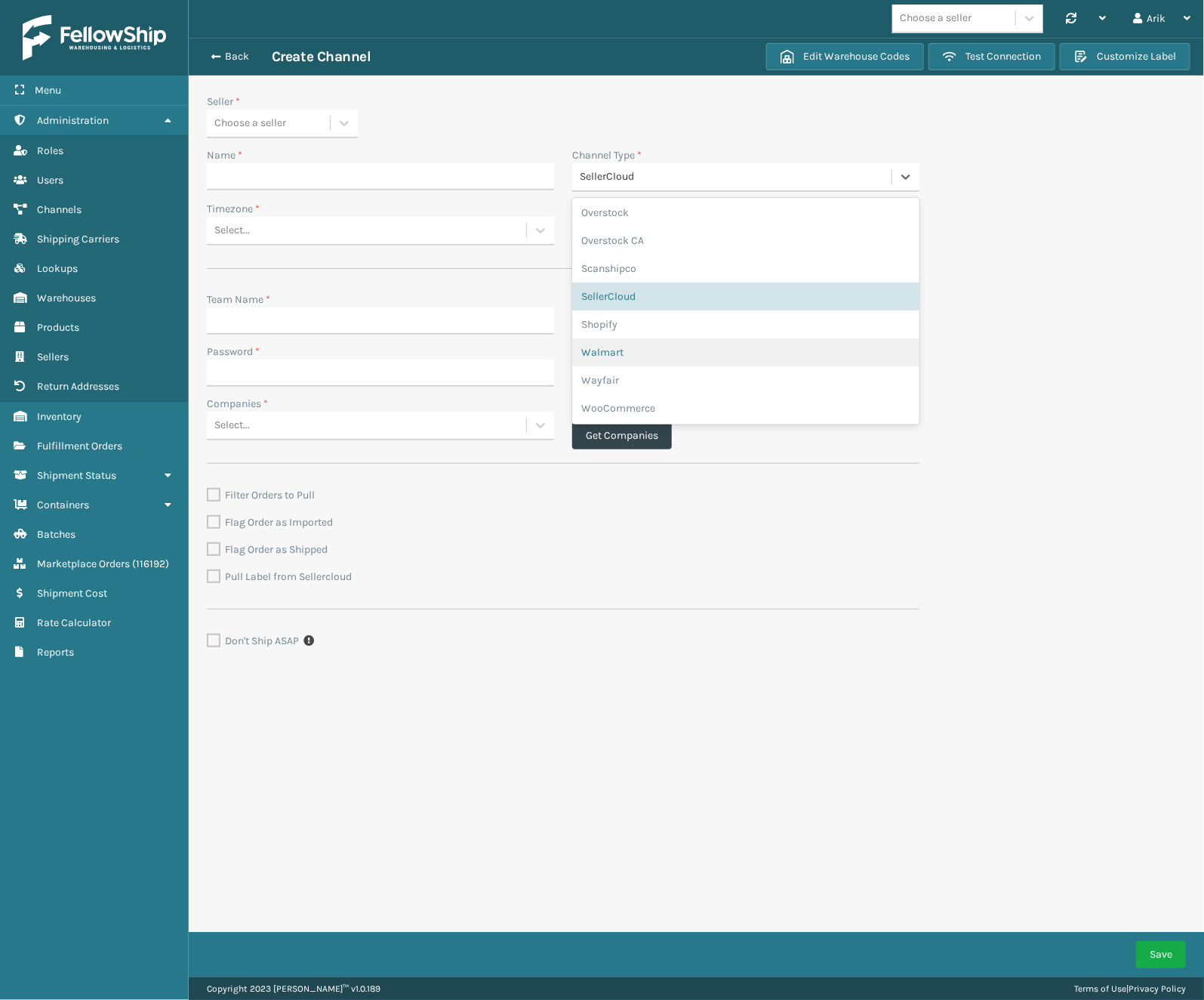
click at [640, 352] on div "Walmart" at bounding box center [745, 352] width 347 height 28
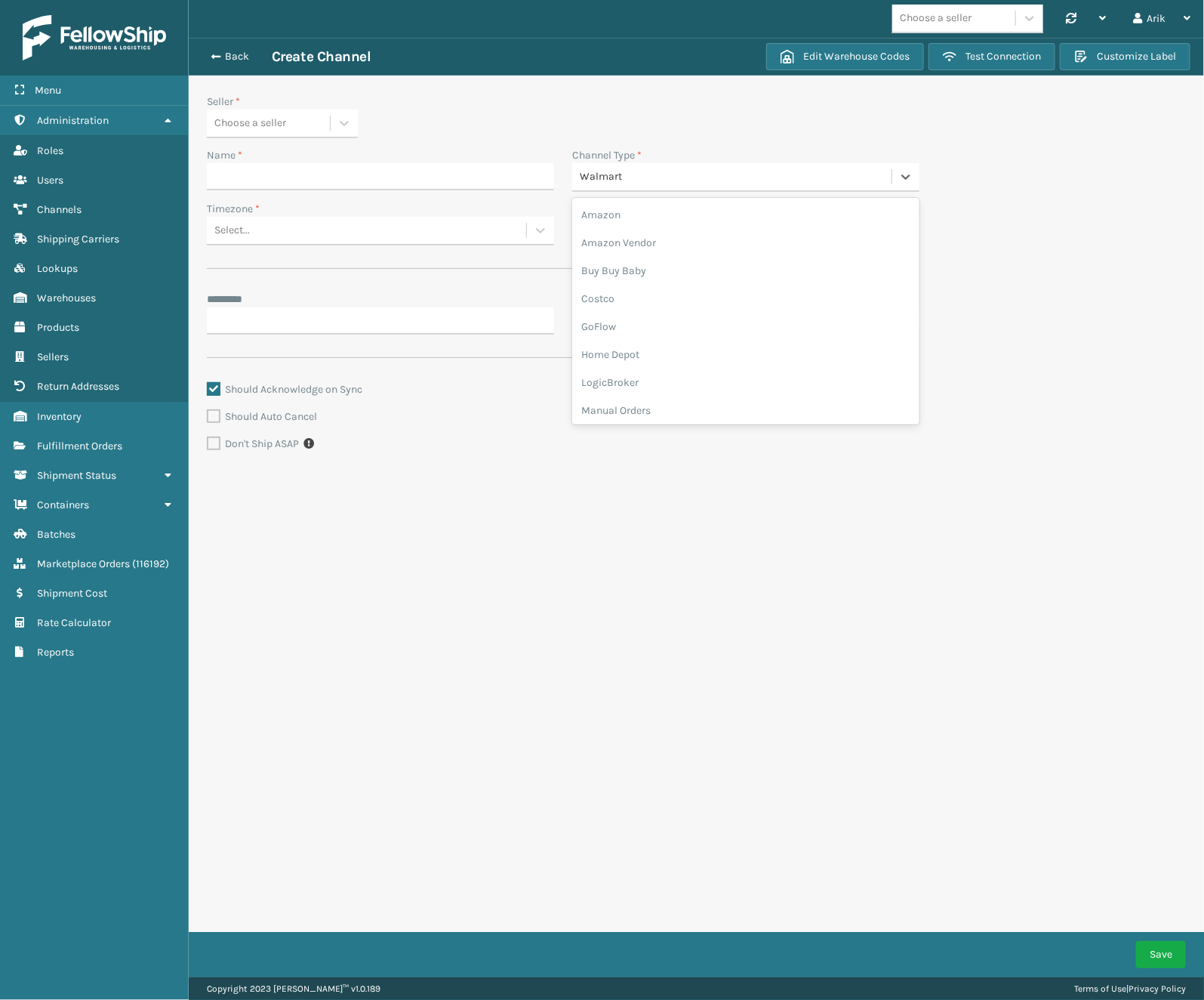
click at [640, 179] on div "Walmart" at bounding box center [736, 177] width 314 height 16
click at [635, 379] on div "Wayfair" at bounding box center [745, 380] width 347 height 28
click at [619, 185] on div "Wayfair" at bounding box center [731, 177] width 319 height 25
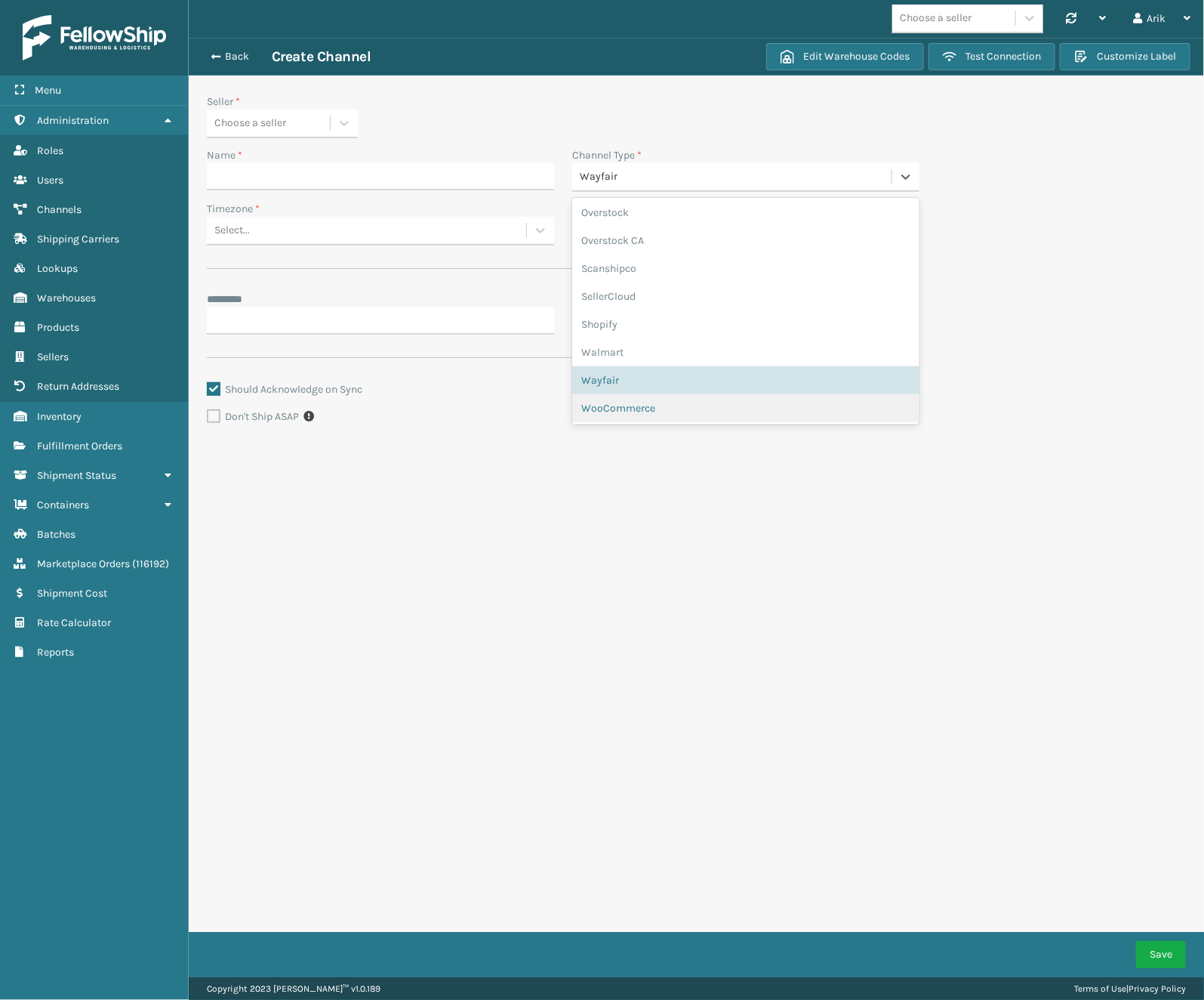
click at [630, 405] on div "WooCommerce" at bounding box center [745, 408] width 347 height 28
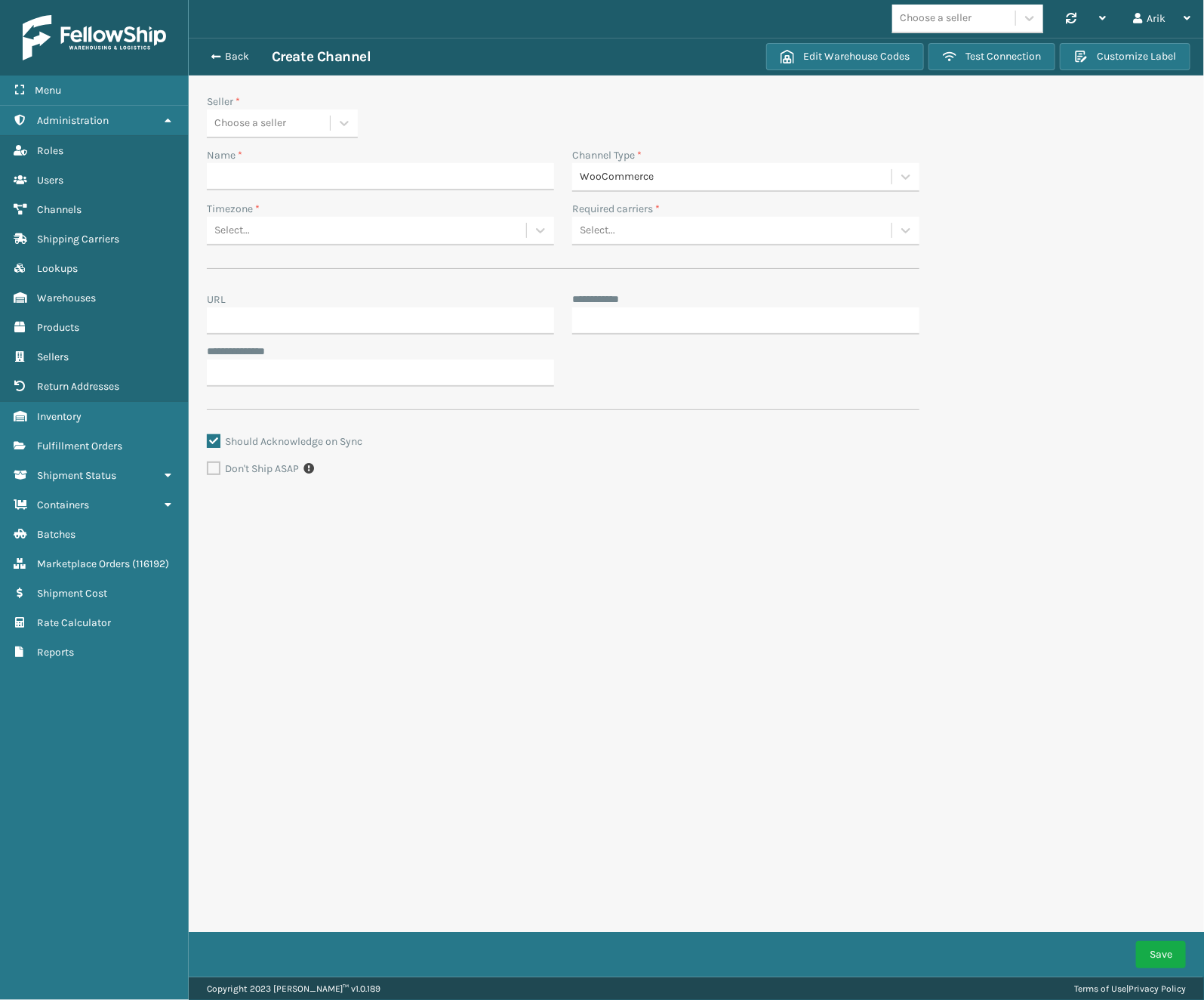
click at [545, 566] on div "**********" at bounding box center [696, 489] width 1015 height 977
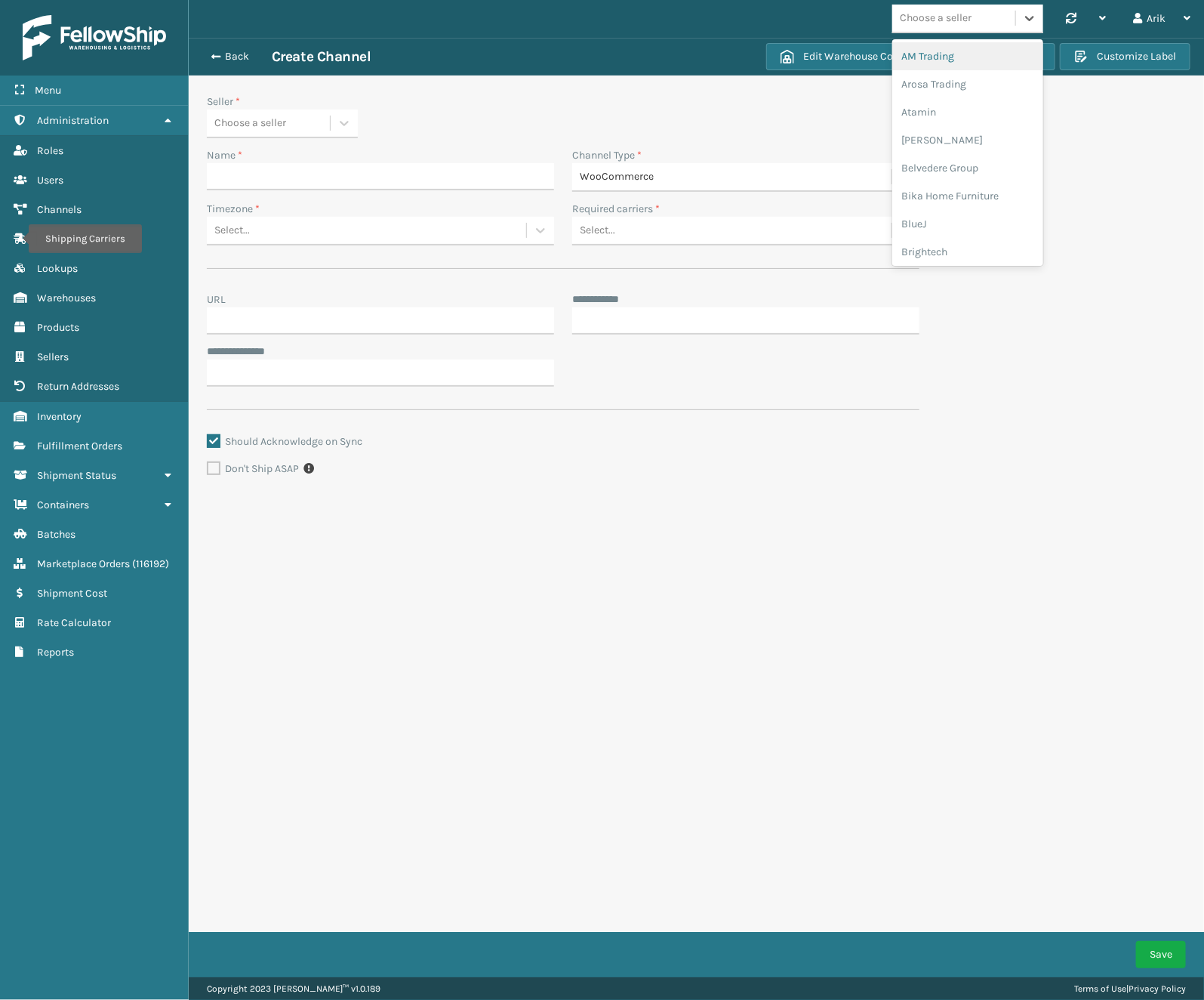
click at [982, 17] on div "Choose a seller" at bounding box center [953, 18] width 123 height 25
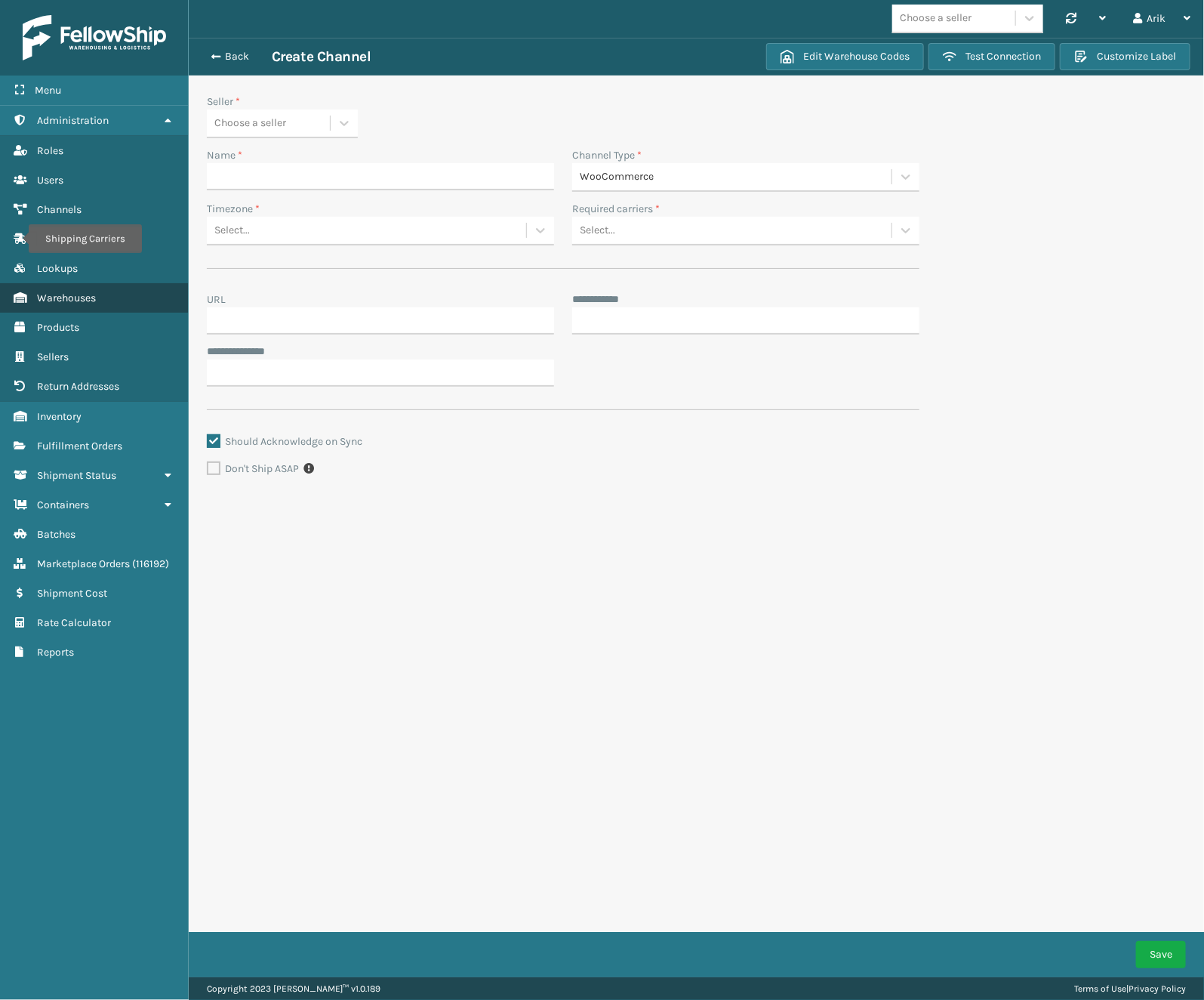
click at [78, 298] on span "Warehouses" at bounding box center [66, 297] width 59 height 13
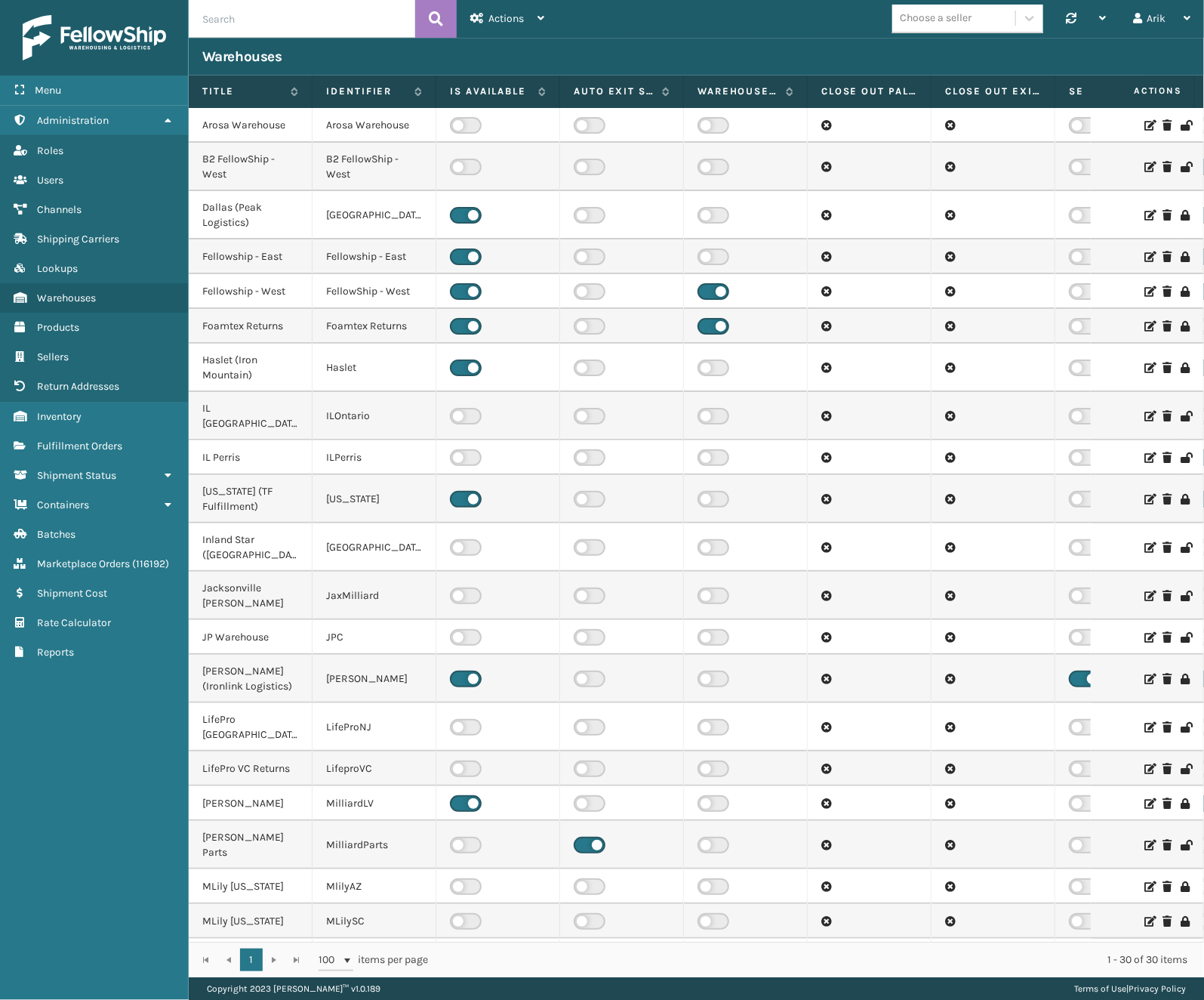
click at [246, 291] on td "Fellowship - West" at bounding box center [251, 292] width 124 height 35
copy td "Fellowship - West"
click at [57, 624] on span "Rate Calculator" at bounding box center [73, 622] width 74 height 13
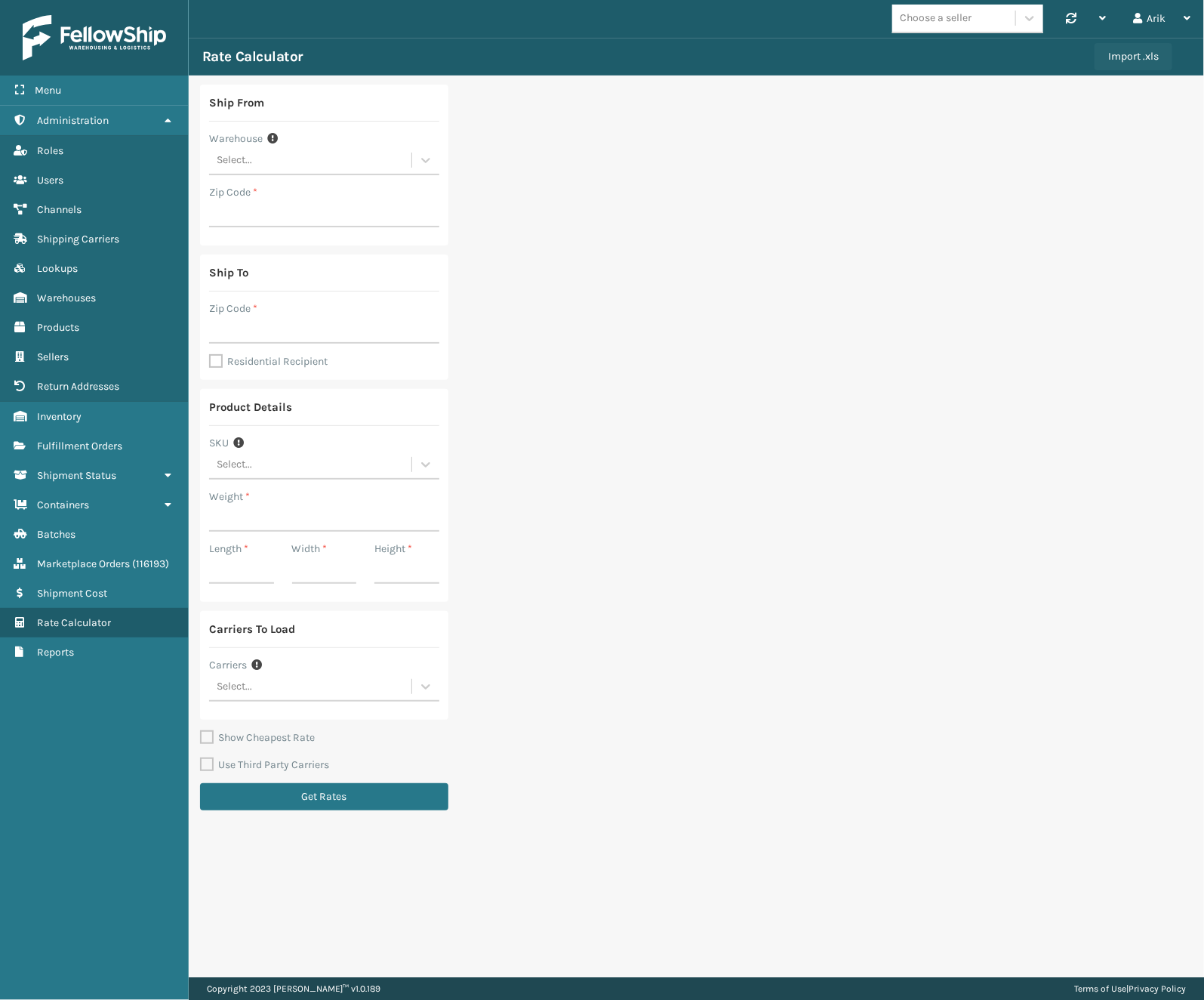
click at [1145, 45] on button "Import .xls" at bounding box center [1133, 56] width 78 height 27
click at [1146, 52] on button "Import .xls" at bounding box center [1133, 56] width 78 height 27
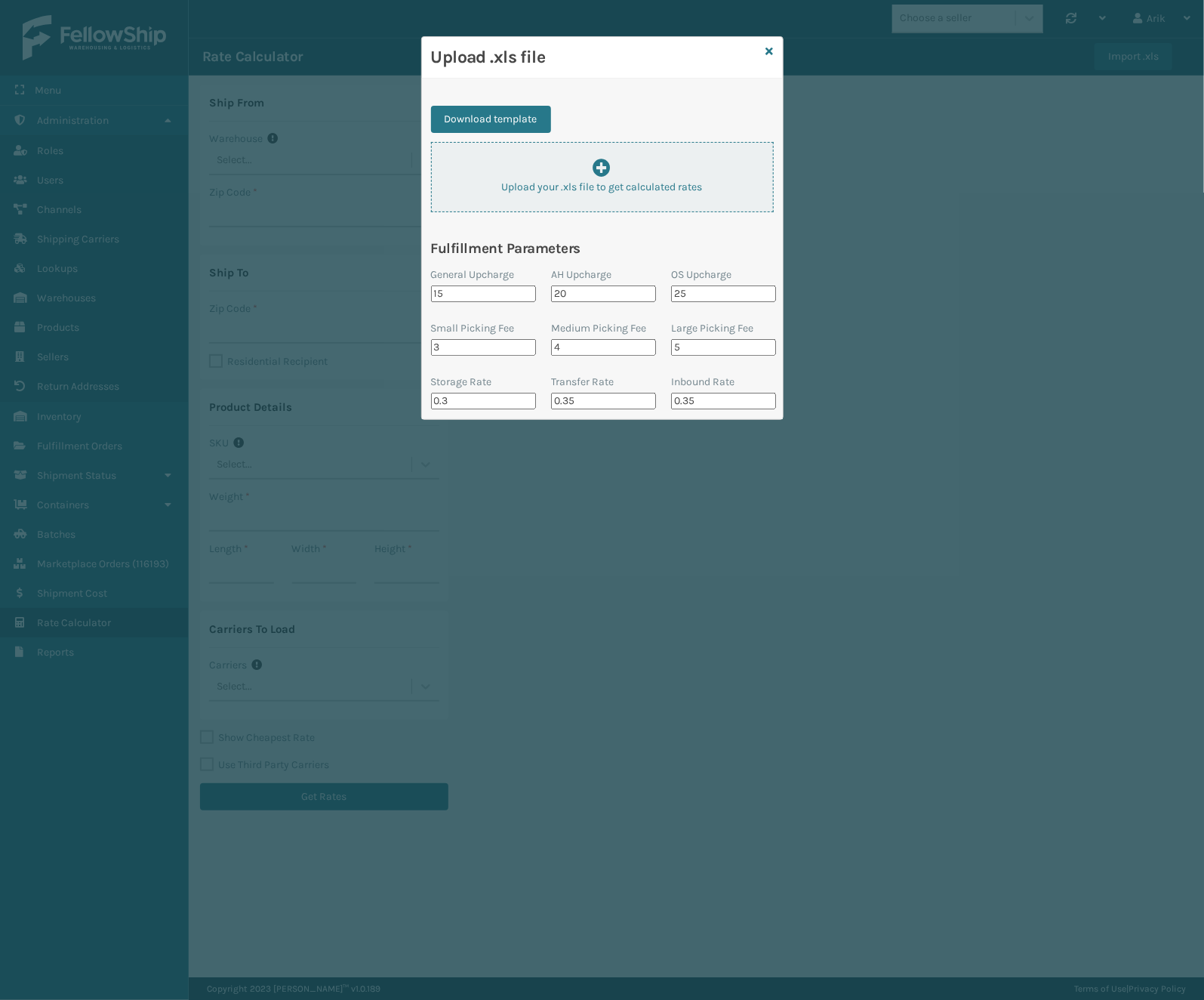
click at [540, 172] on div "Upload your .xls file to get calculated rates" at bounding box center [602, 176] width 341 height 36
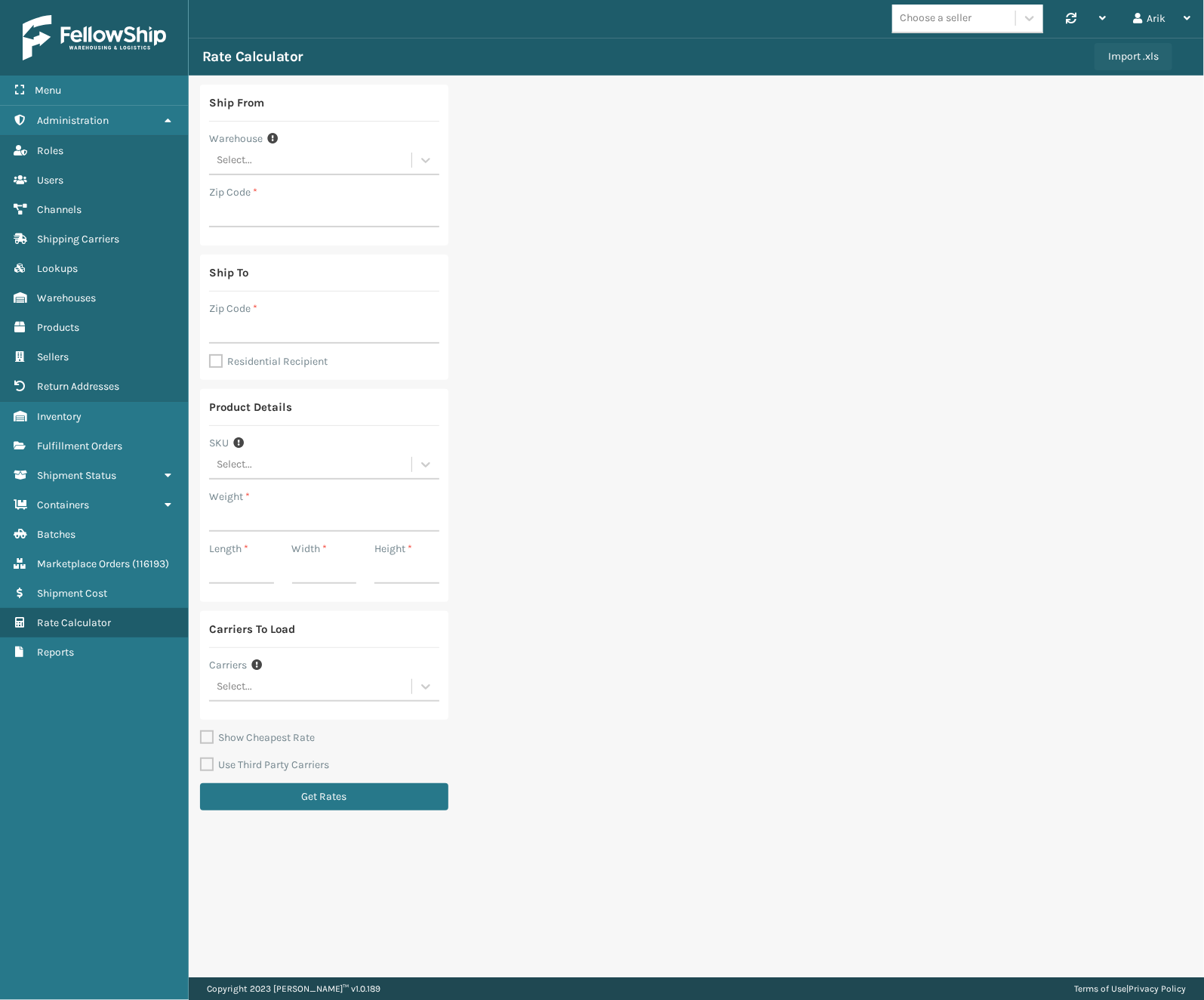
click at [1140, 45] on button "Import .xls" at bounding box center [1133, 56] width 78 height 27
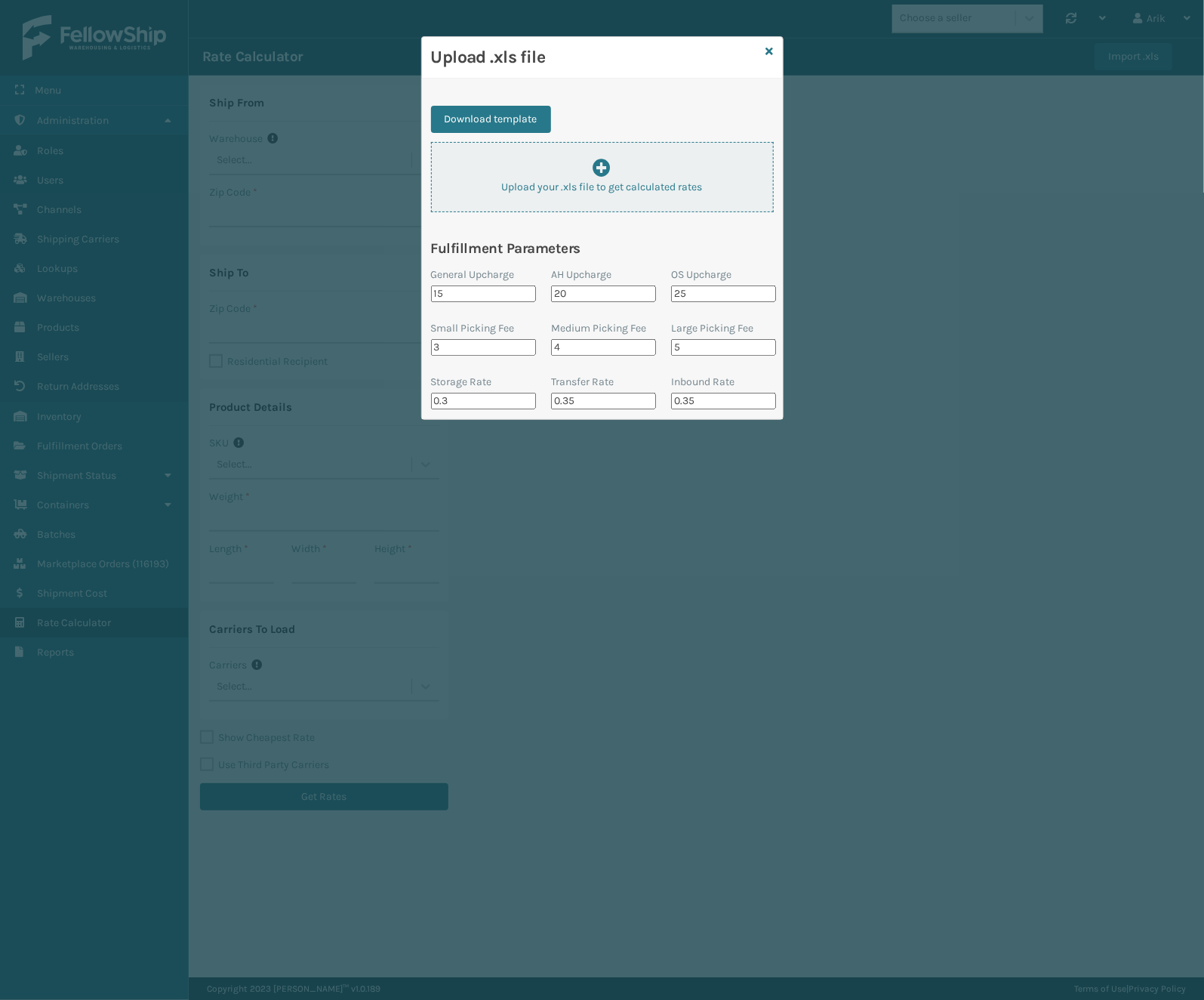
click at [566, 170] on div "Upload your .xls file to get calculated rates" at bounding box center [602, 176] width 341 height 36
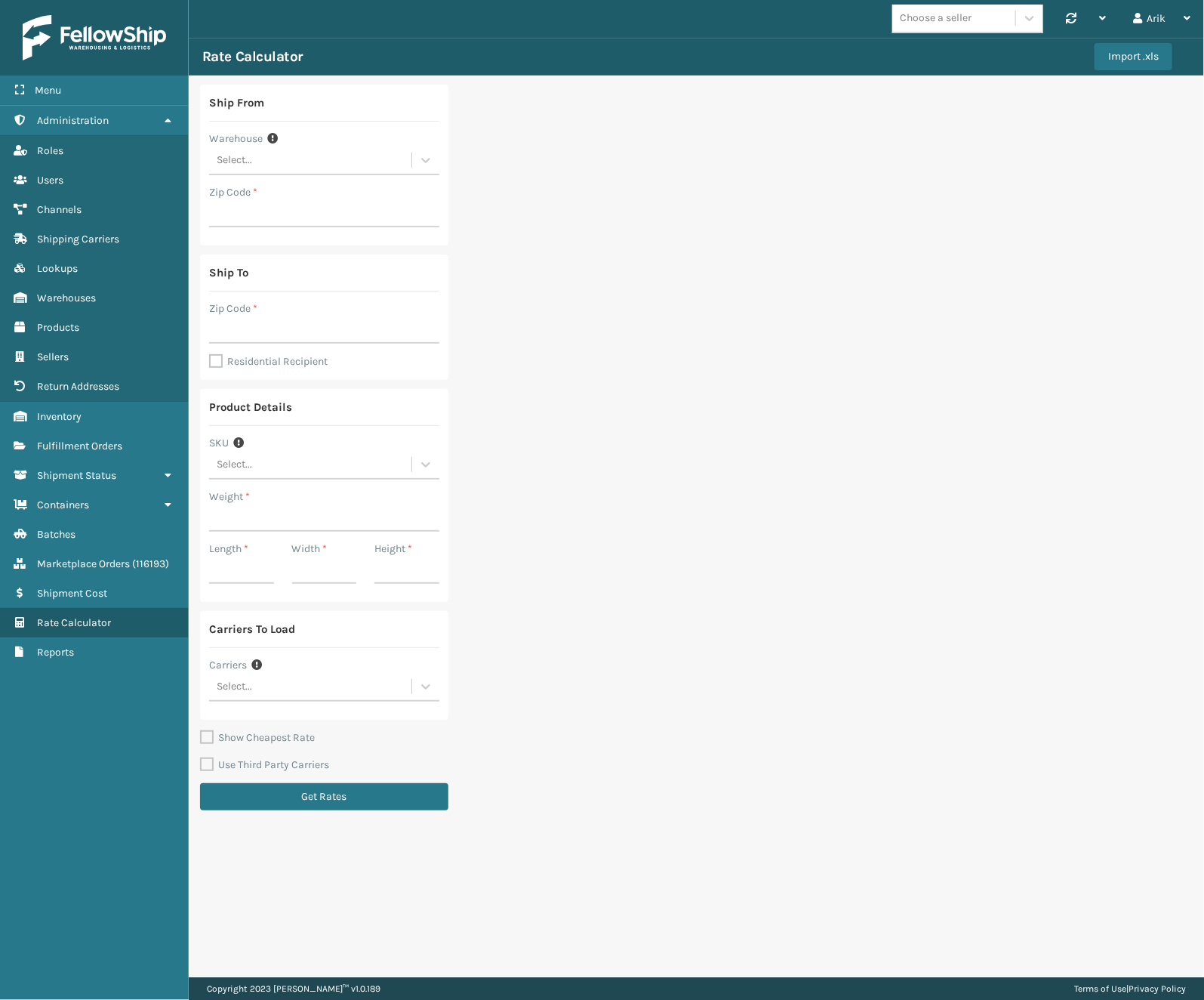
click at [292, 160] on div "Select..." at bounding box center [310, 160] width 203 height 25
click at [282, 251] on div "Fellowship - West" at bounding box center [323, 254] width 230 height 28
type input "92392"
click at [243, 320] on input "Zip Code *" at bounding box center [323, 330] width 230 height 27
paste input "96701"
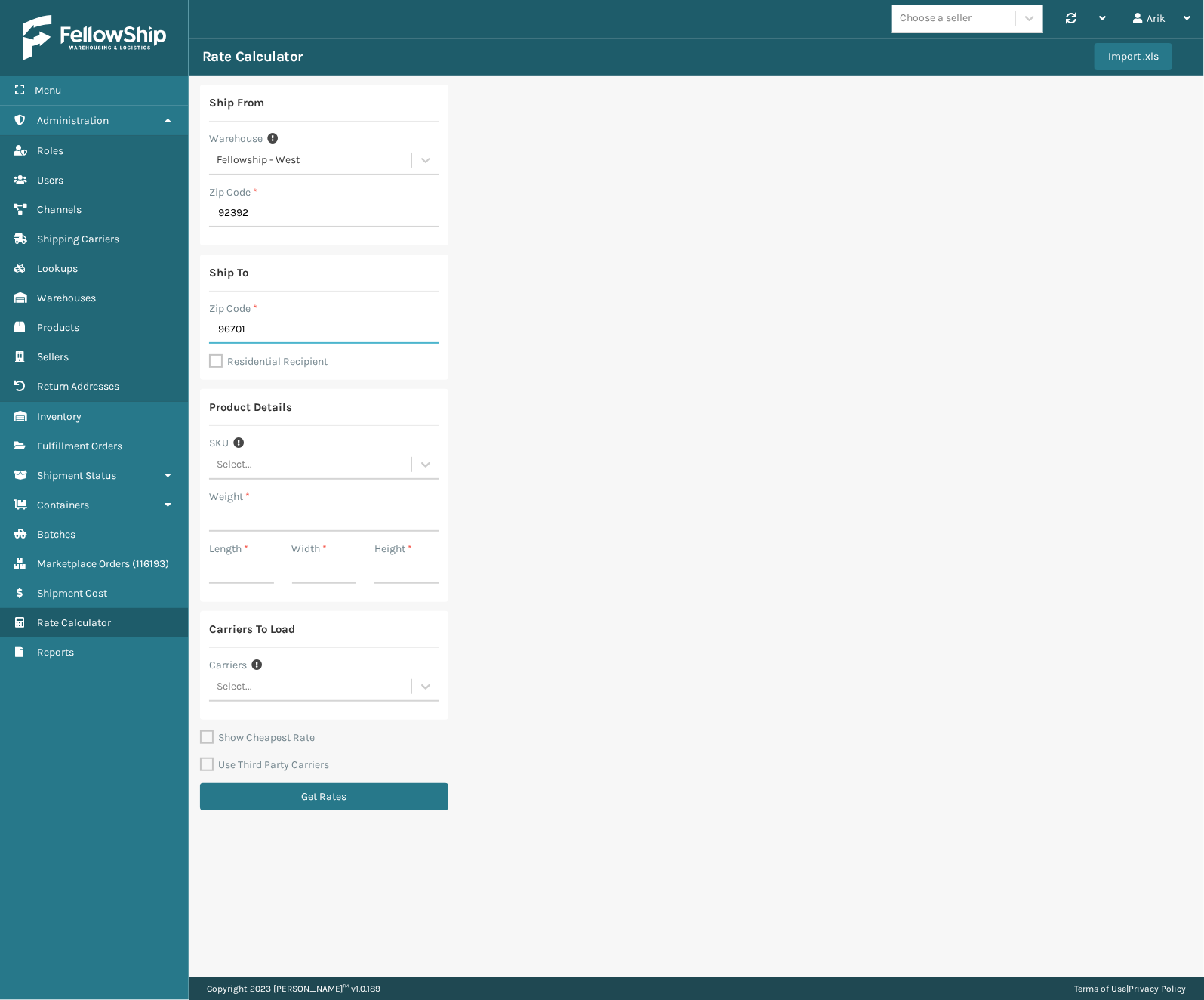
type input "96701"
click at [215, 361] on label "Residential Recipient" at bounding box center [268, 361] width 119 height 13
click at [210, 354] on input "Residential Recipient" at bounding box center [209, 353] width 1 height 2
checkbox input "true"
click at [235, 472] on div "Select..." at bounding box center [310, 464] width 203 height 25
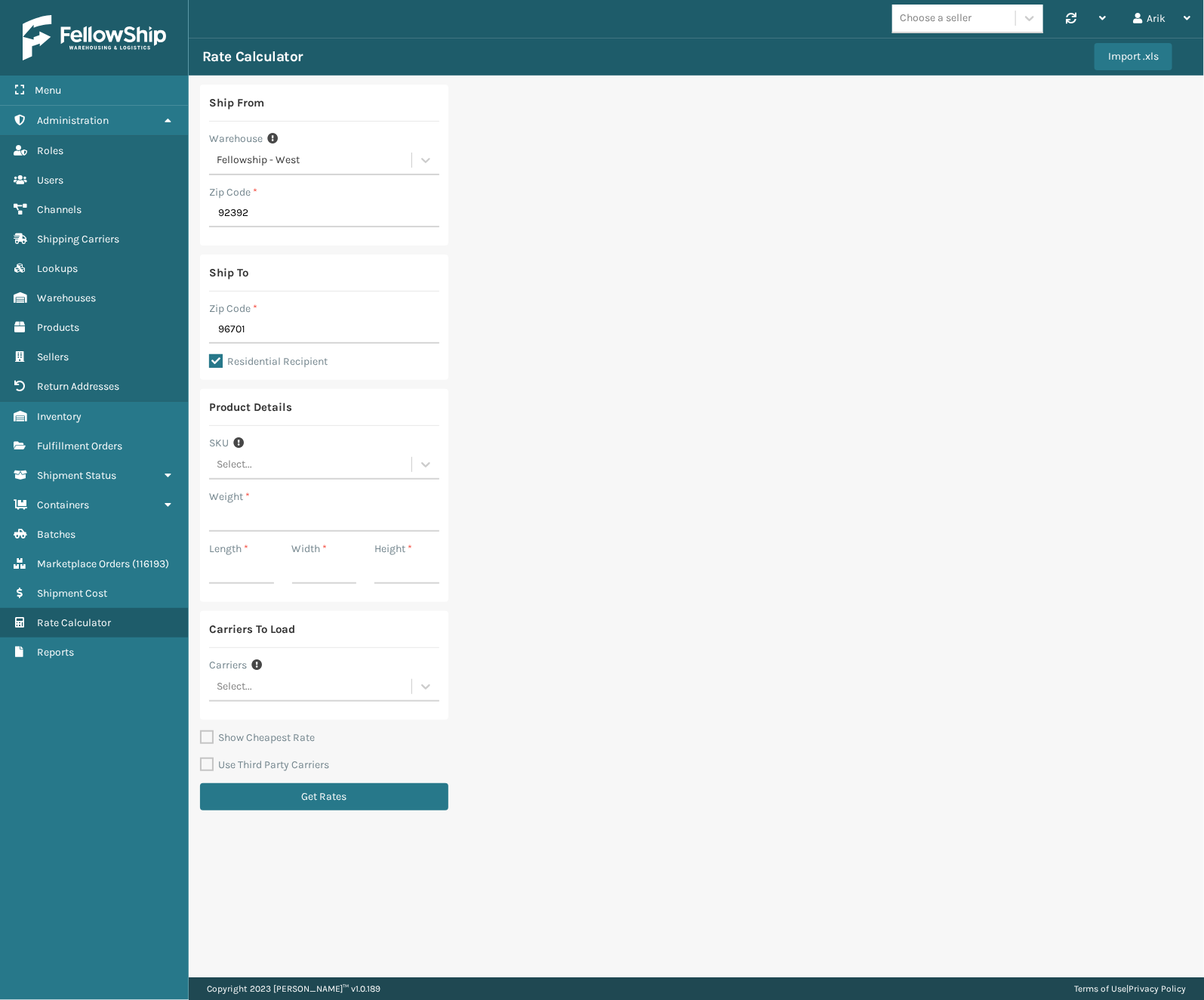
click at [546, 404] on div "Ship From Warehouse Fellowship - West Zip Code * 92392 Ship To Zip Code * 96701…" at bounding box center [696, 451] width 1015 height 753
click at [256, 522] on input "Weight *" at bounding box center [323, 517] width 230 height 27
type input "41"
type input "8"
type input "3"
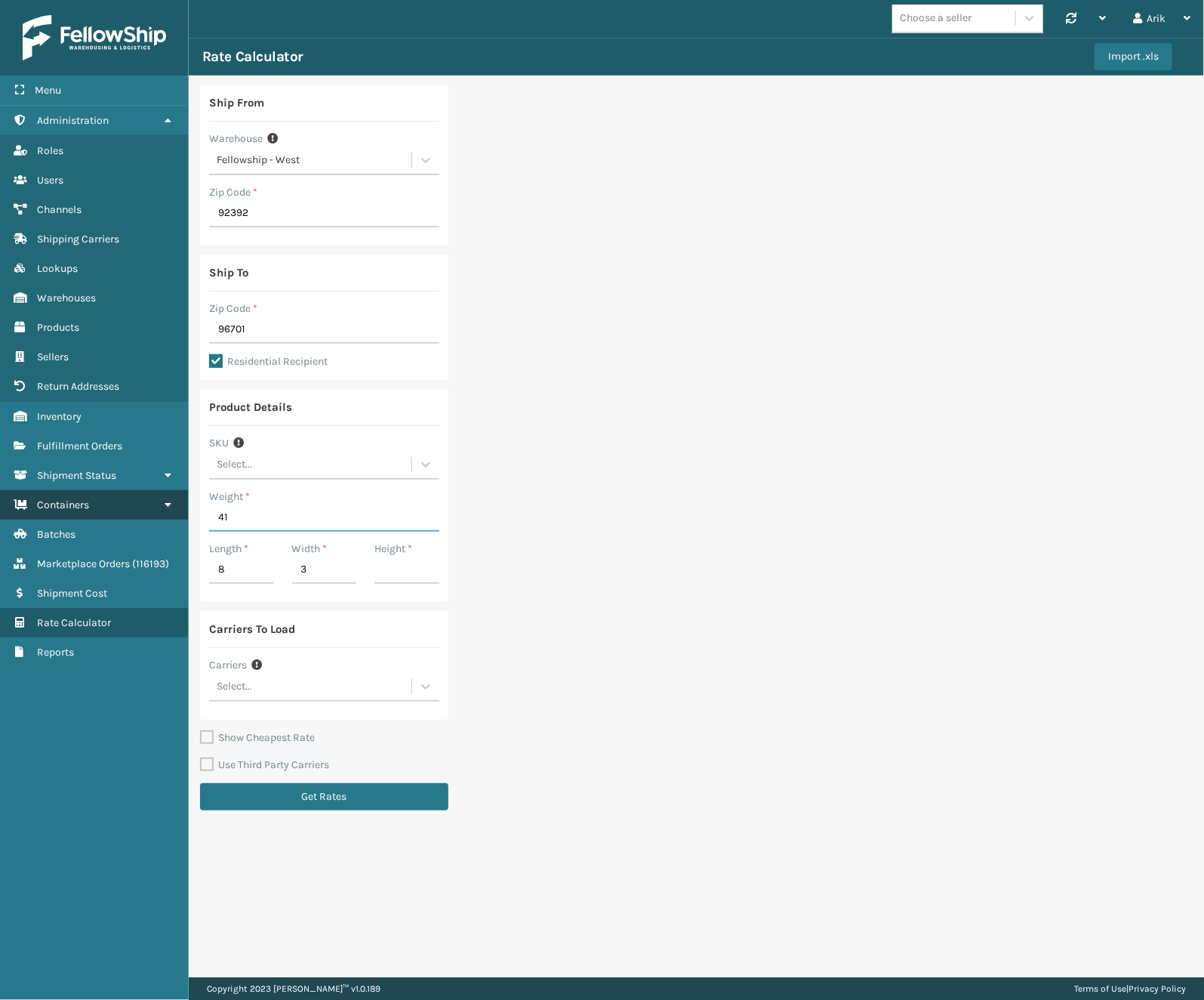
drag, startPoint x: 241, startPoint y: 511, endPoint x: 169, endPoint y: 515, distance: 72.1
click at [169, 0] on div "Menu Administration Roles Users Channels Shipping Carriers Lookups Warehouses P…" at bounding box center [602, 0] width 1204 height 0
type input "11"
type input "41"
type input "8"
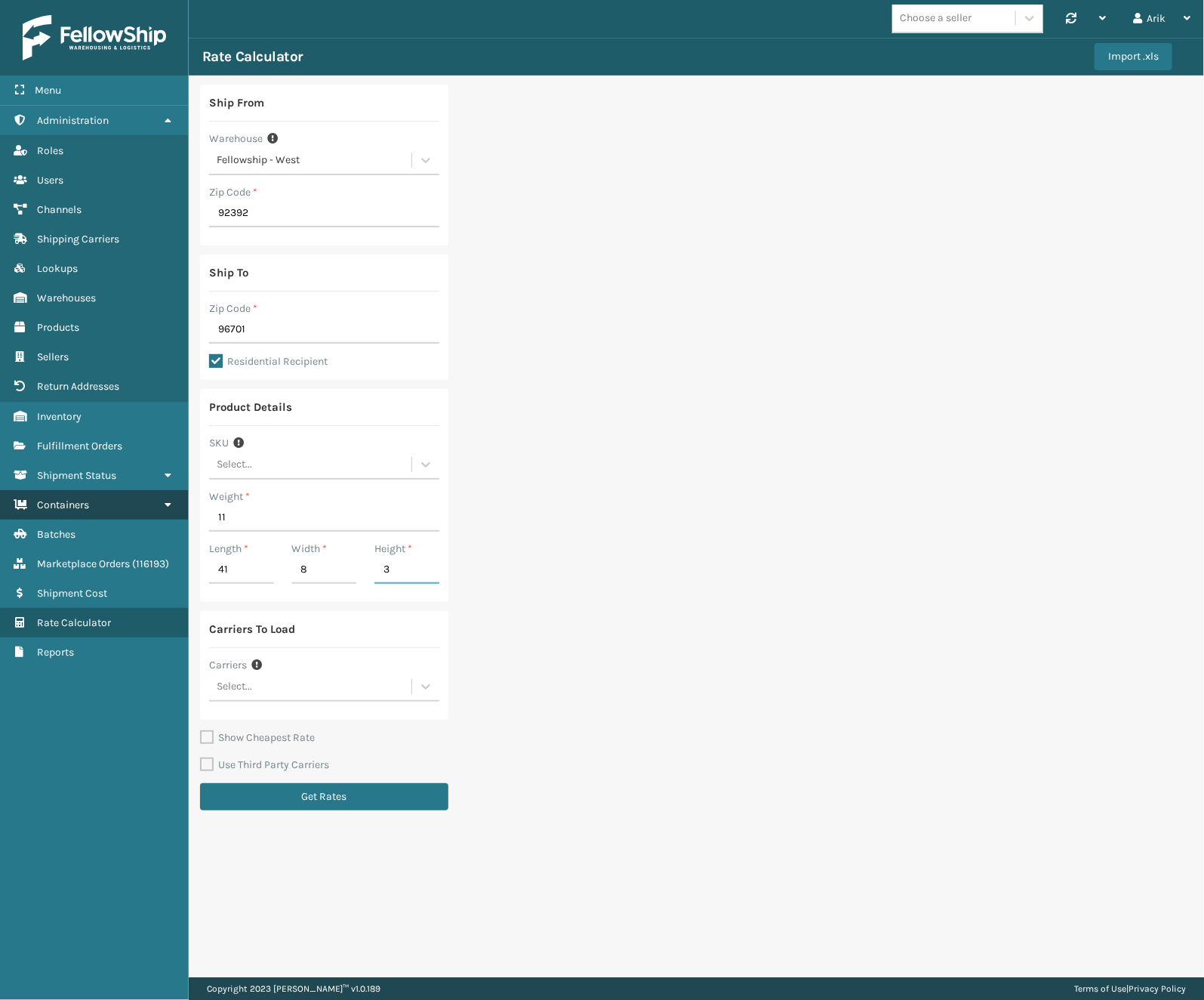
type input "3"
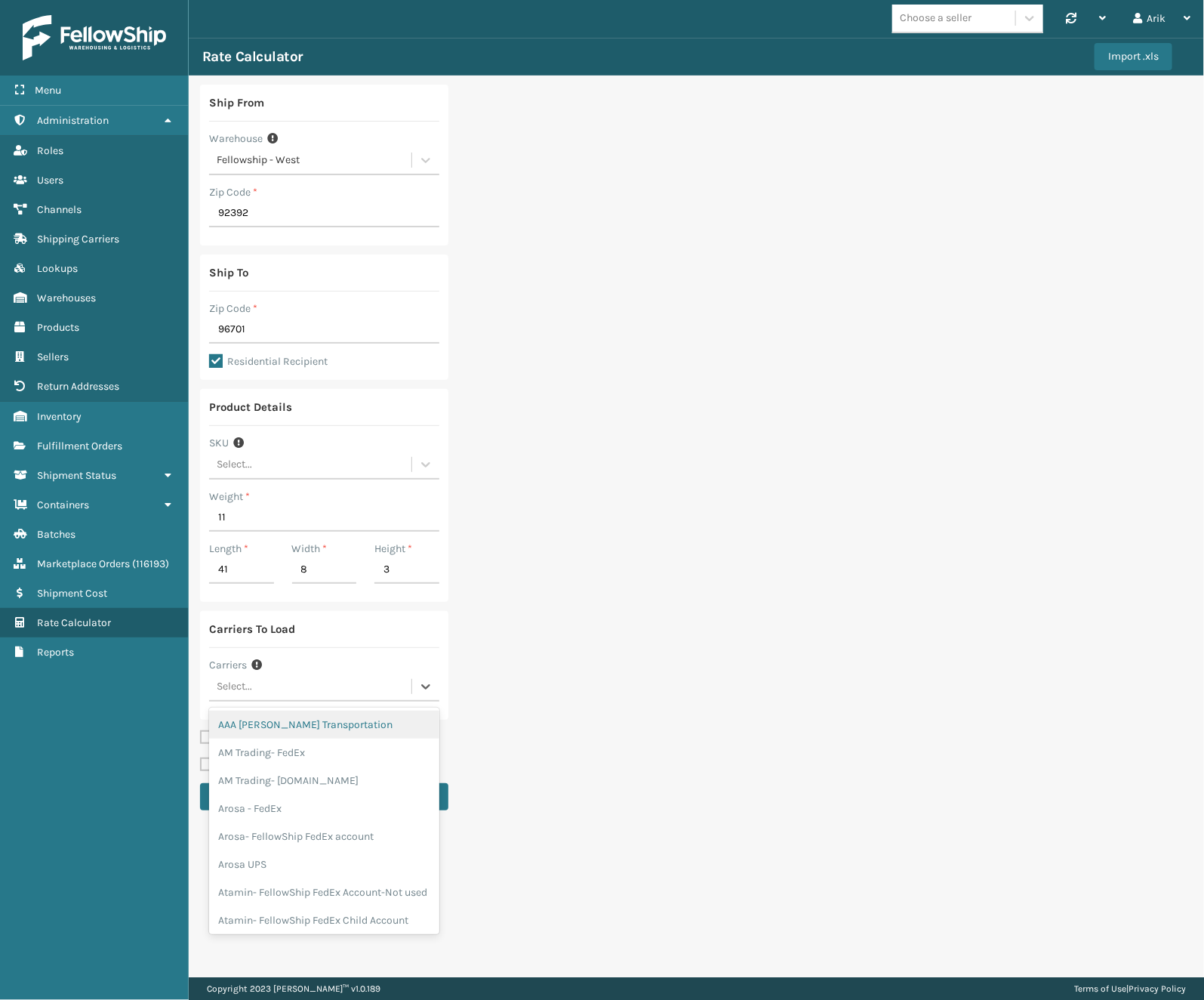
click at [264, 680] on div "Select..." at bounding box center [310, 686] width 203 height 25
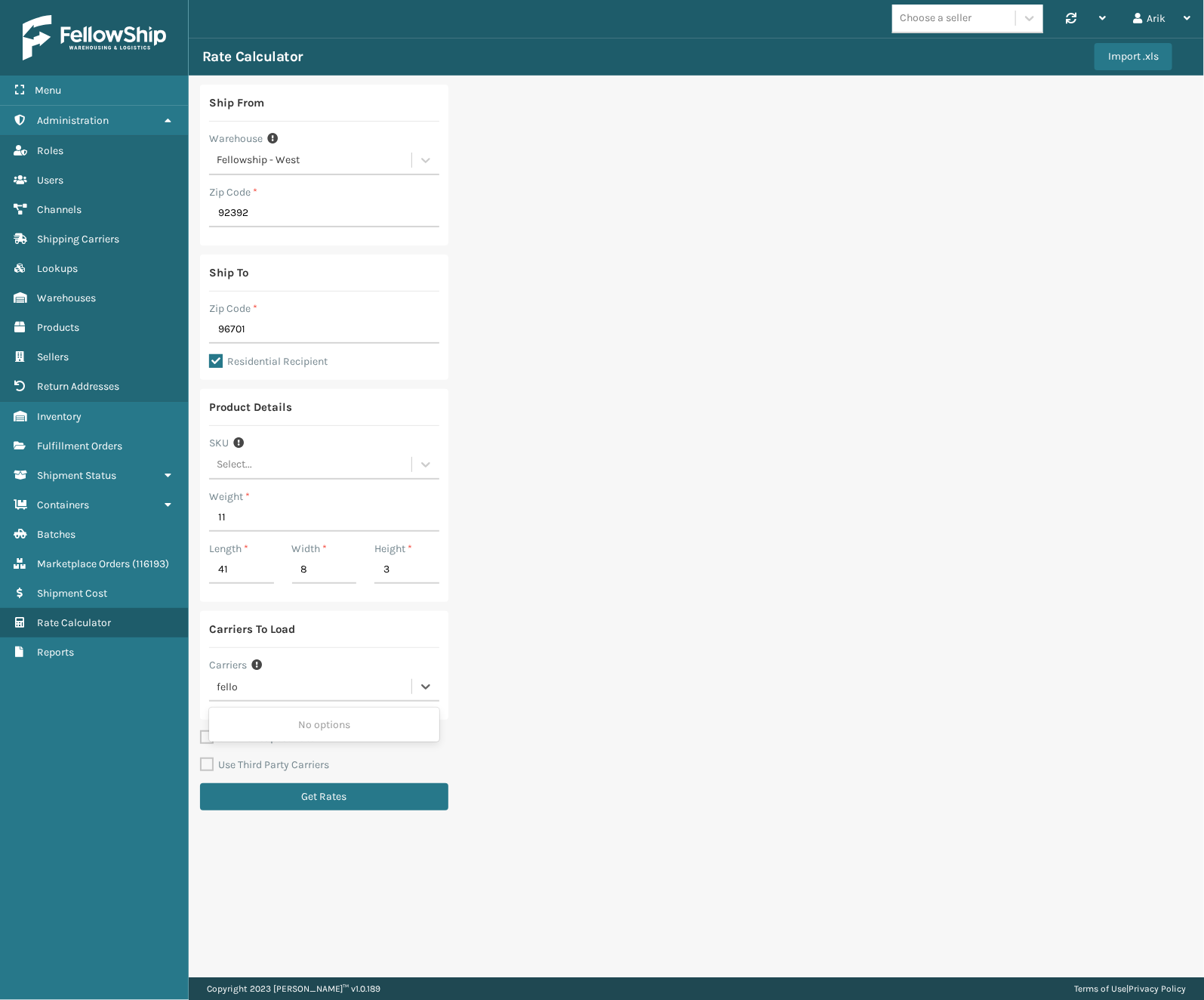
type input "fellow"
click at [276, 844] on div "Fellowship FedEx" at bounding box center [323, 830] width 230 height 28
click at [291, 793] on button "Get Rates" at bounding box center [324, 796] width 248 height 27
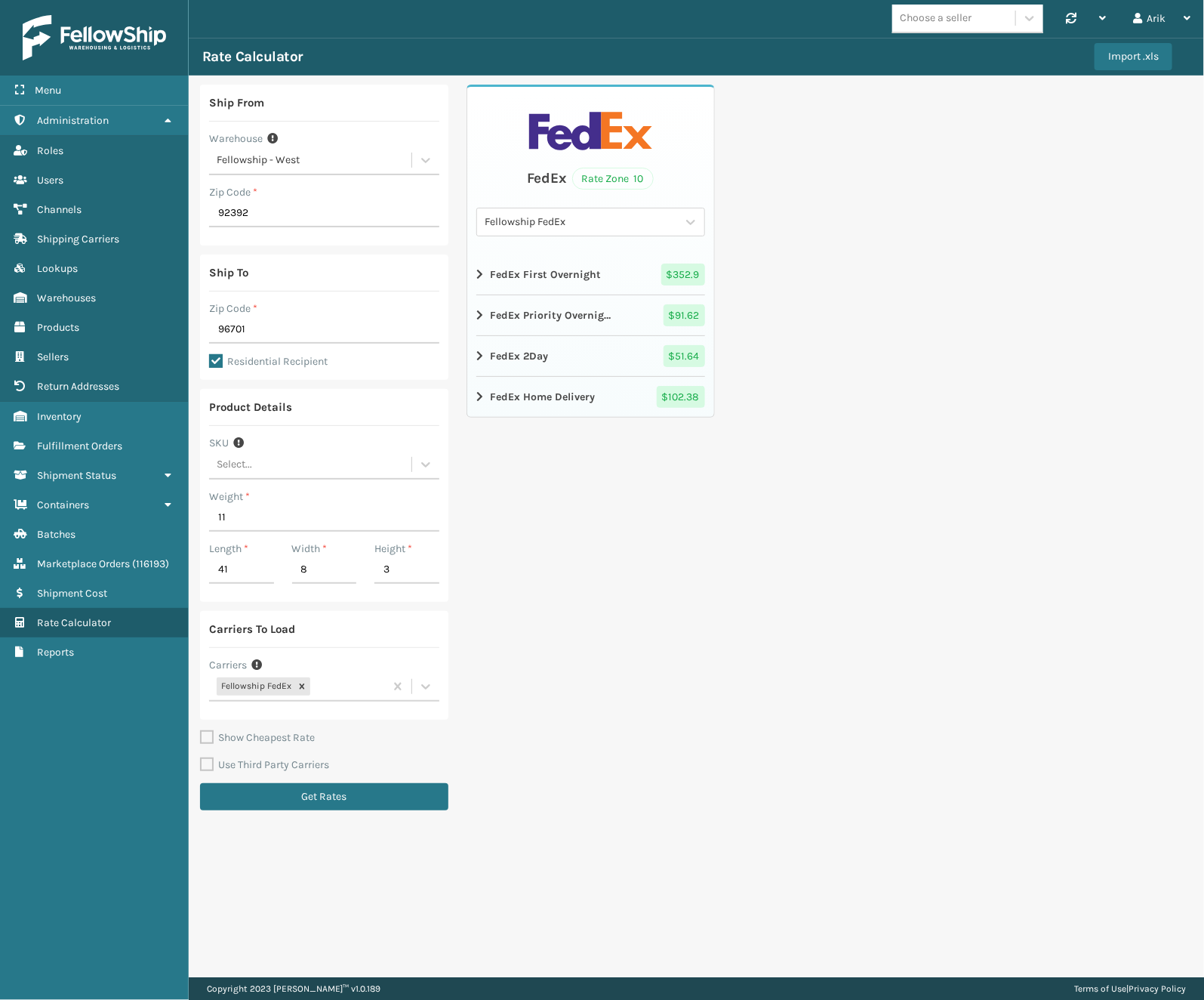
click at [58, 690] on div "Menu Marketplace Orders Administration Marketplace Orders Roles Marketplace Ord…" at bounding box center [94, 500] width 189 height 1000
click at [477, 398] on icon at bounding box center [481, 398] width 9 height 12
click at [134, 772] on div "Menu Shipping Carriers Administration Shipping Carriers Roles Shipping Carriers…" at bounding box center [94, 500] width 189 height 1000
